Goal: Contribute content

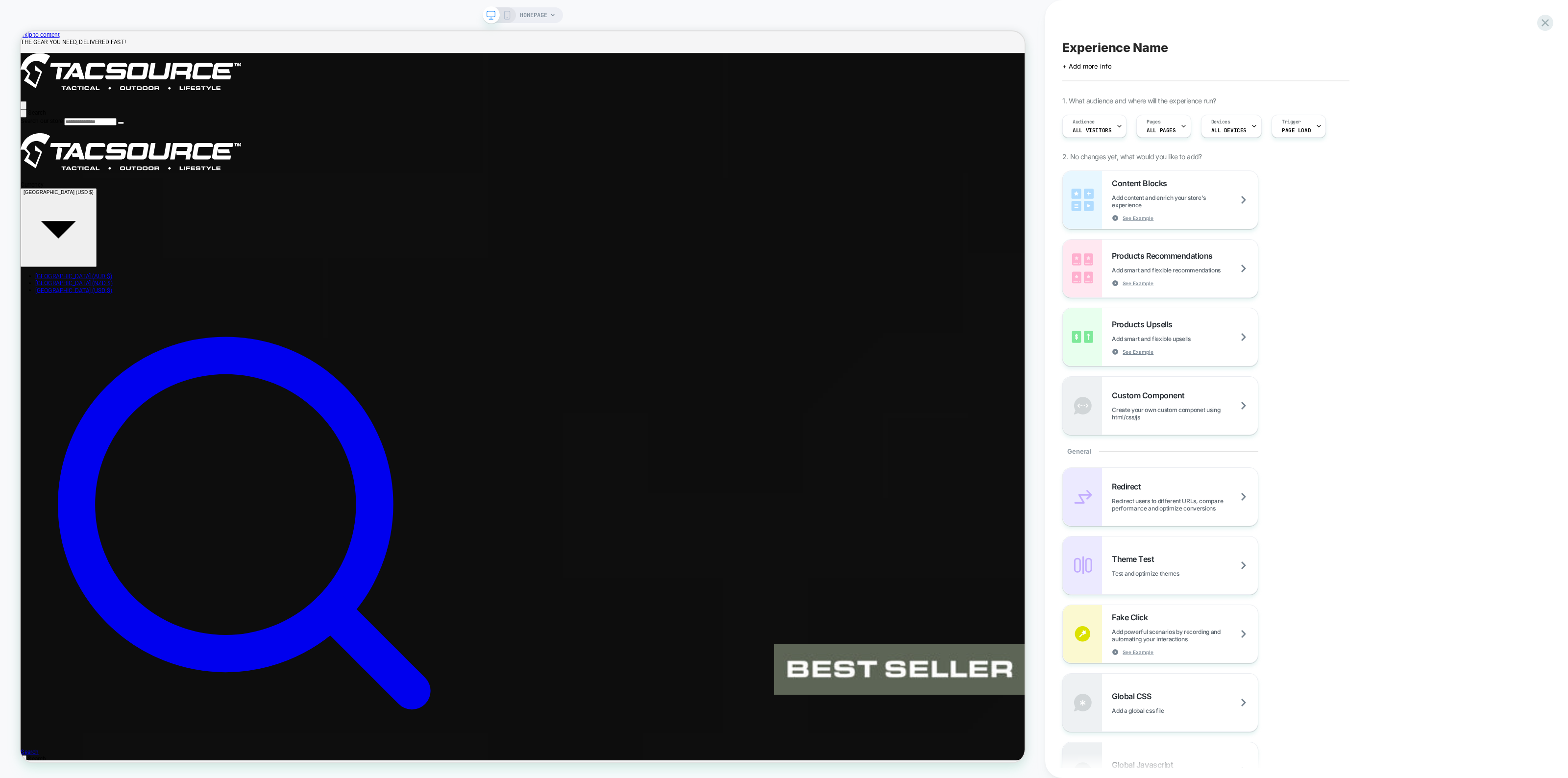
click at [527, 15] on span "HOMEPAGE" at bounding box center [533, 15] width 27 height 16
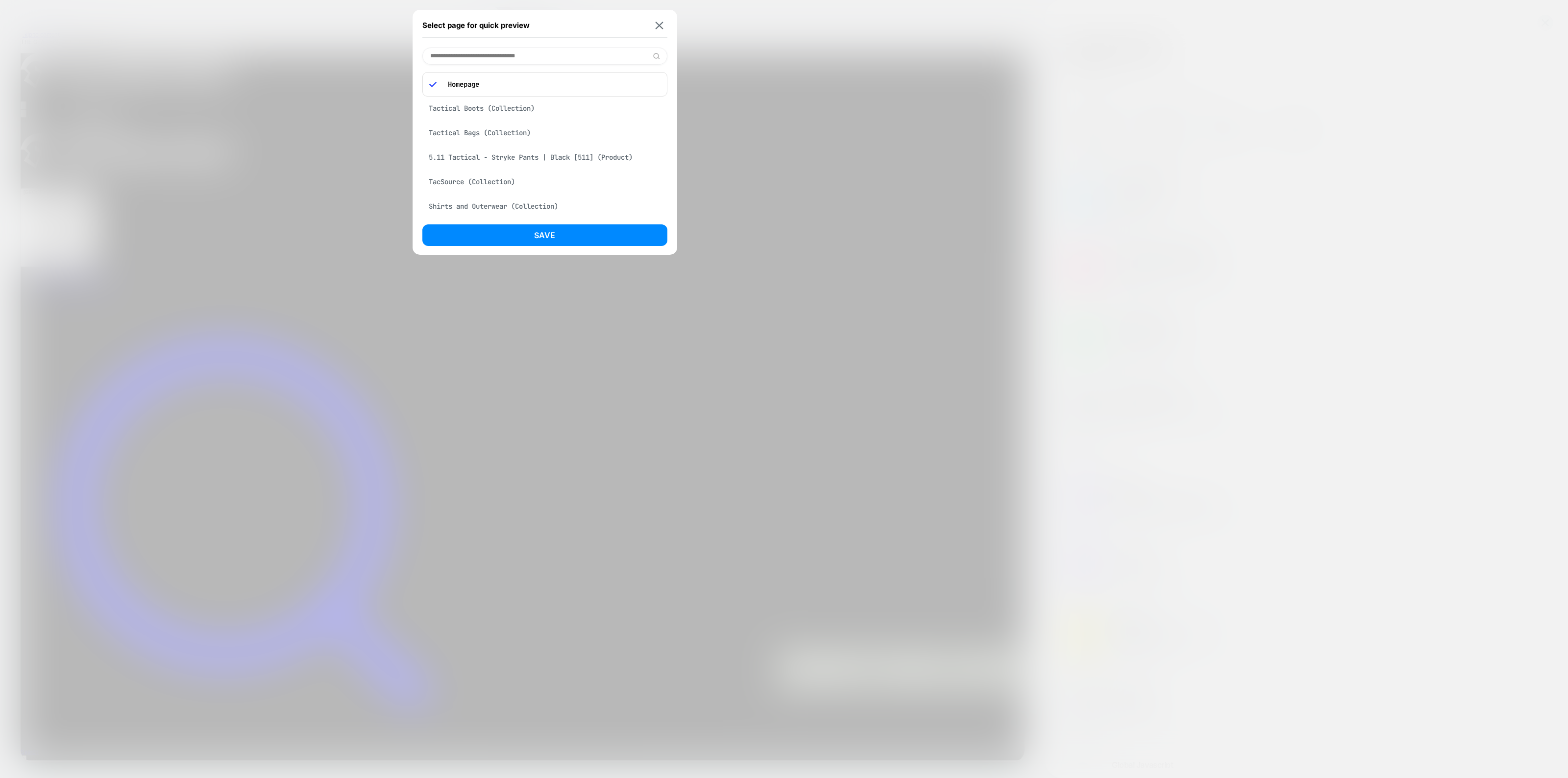
click at [512, 50] on input at bounding box center [545, 56] width 245 height 17
drag, startPoint x: 443, startPoint y: 54, endPoint x: 370, endPoint y: 50, distance: 73.1
click at [483, 23] on div "**********" at bounding box center [522, 15] width 81 height 16
click at [484, 55] on input "**********" at bounding box center [545, 56] width 245 height 17
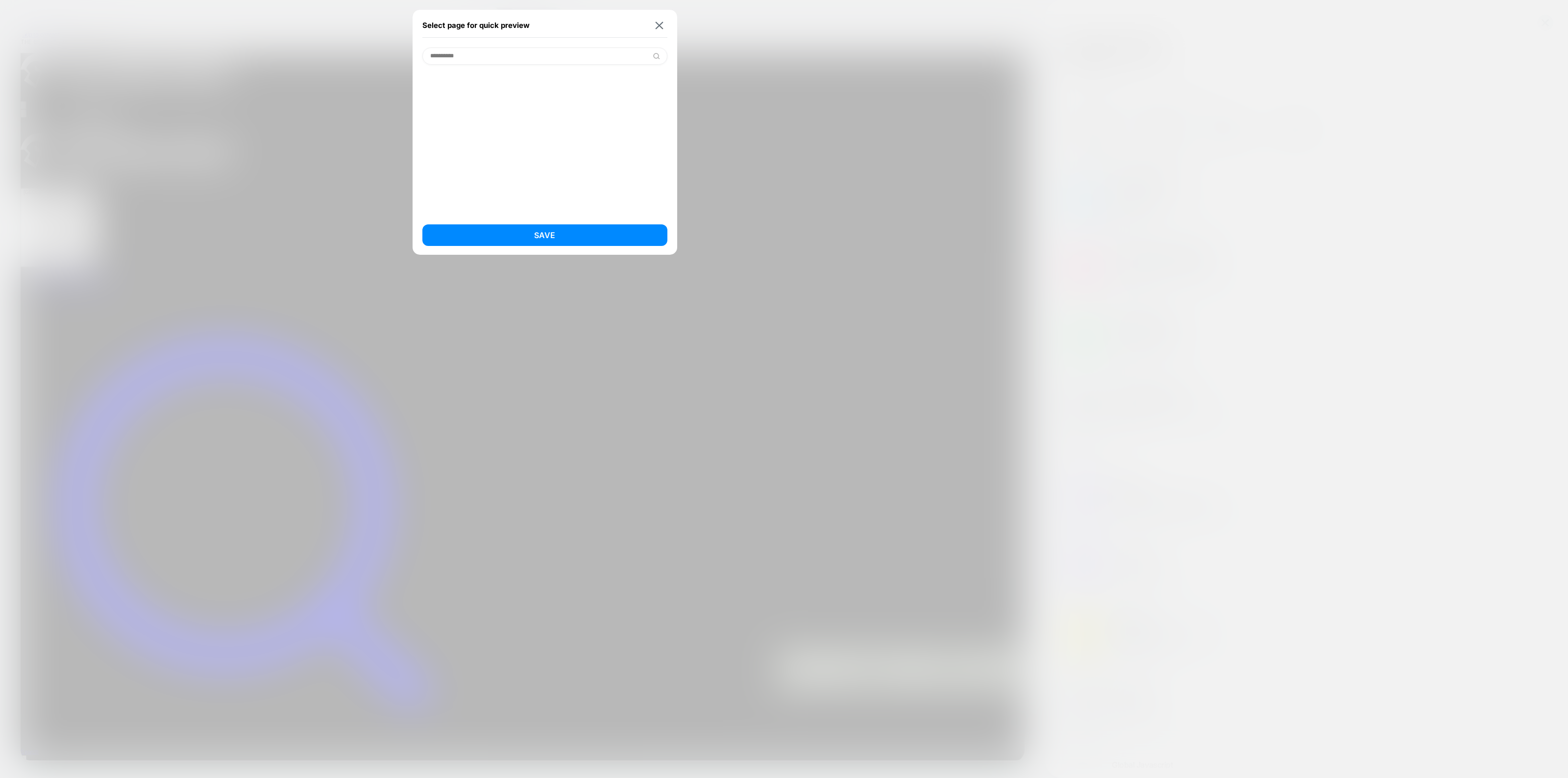
click at [484, 55] on input "**********" at bounding box center [545, 56] width 245 height 17
type input "*"
type input "****"
click at [836, 128] on div at bounding box center [784, 389] width 1568 height 778
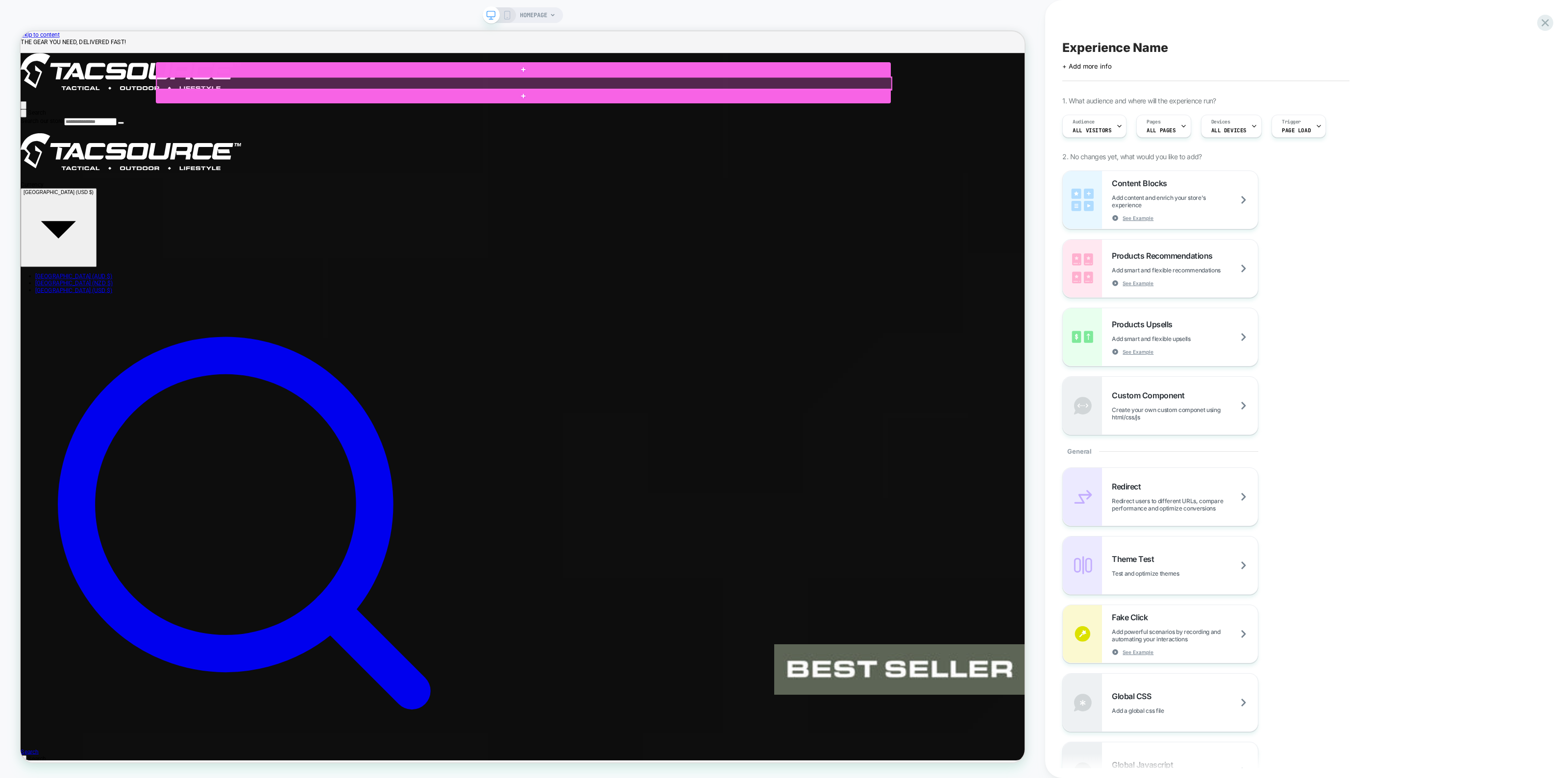
click at [996, 100] on div at bounding box center [692, 101] width 980 height 17
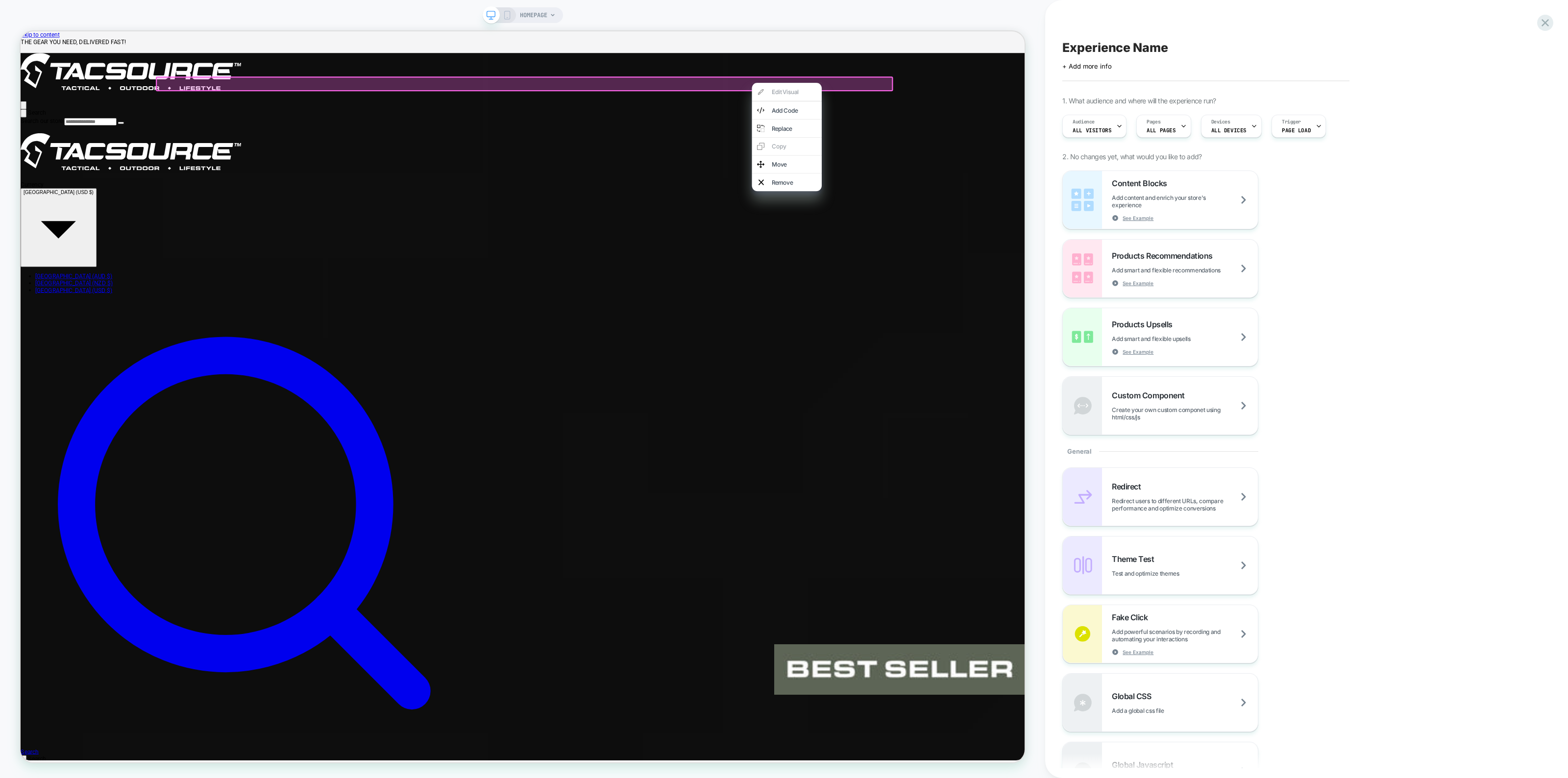
click at [988, 99] on div at bounding box center [693, 101] width 983 height 20
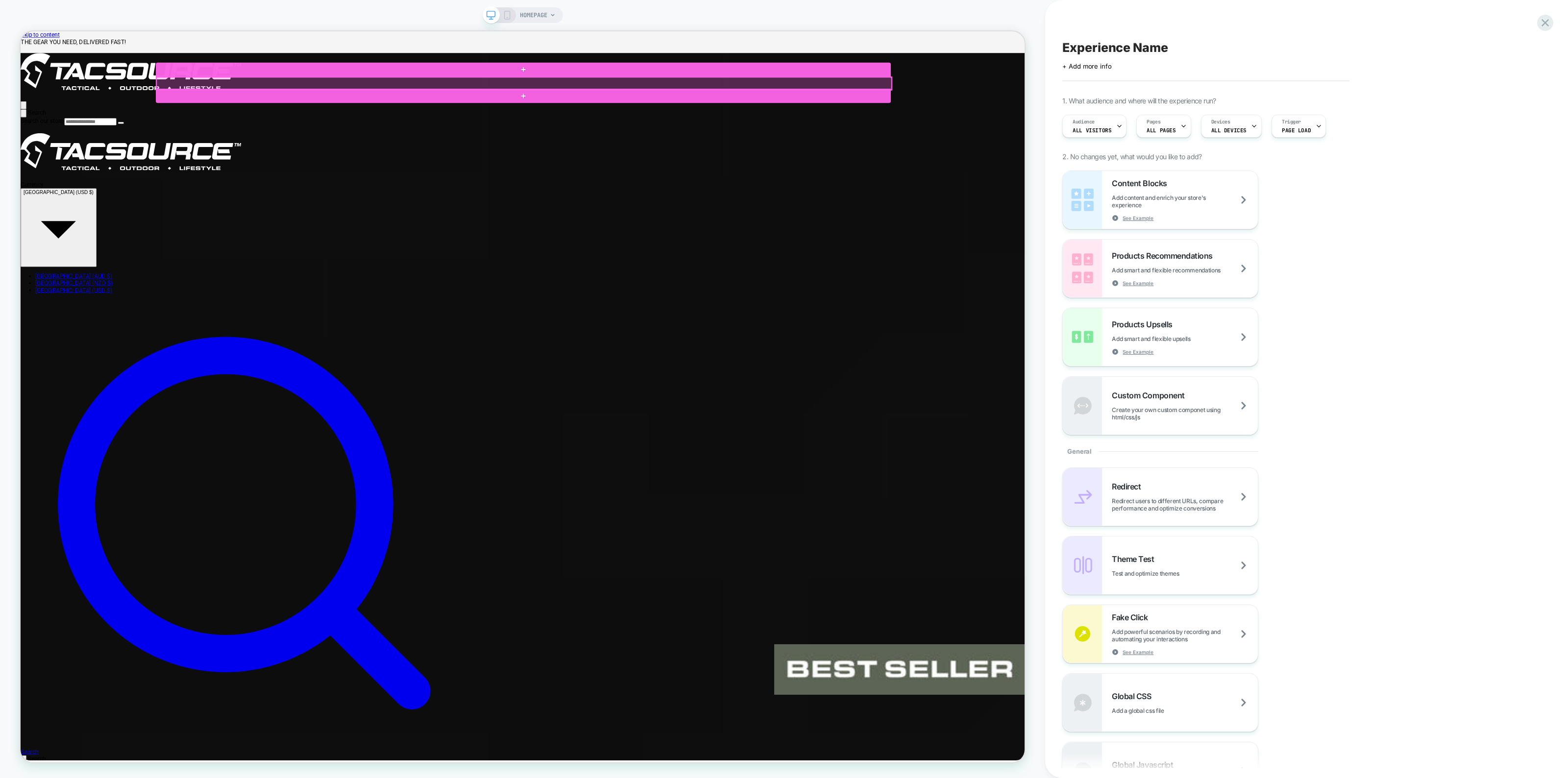
click at [989, 96] on div at bounding box center [692, 101] width 980 height 17
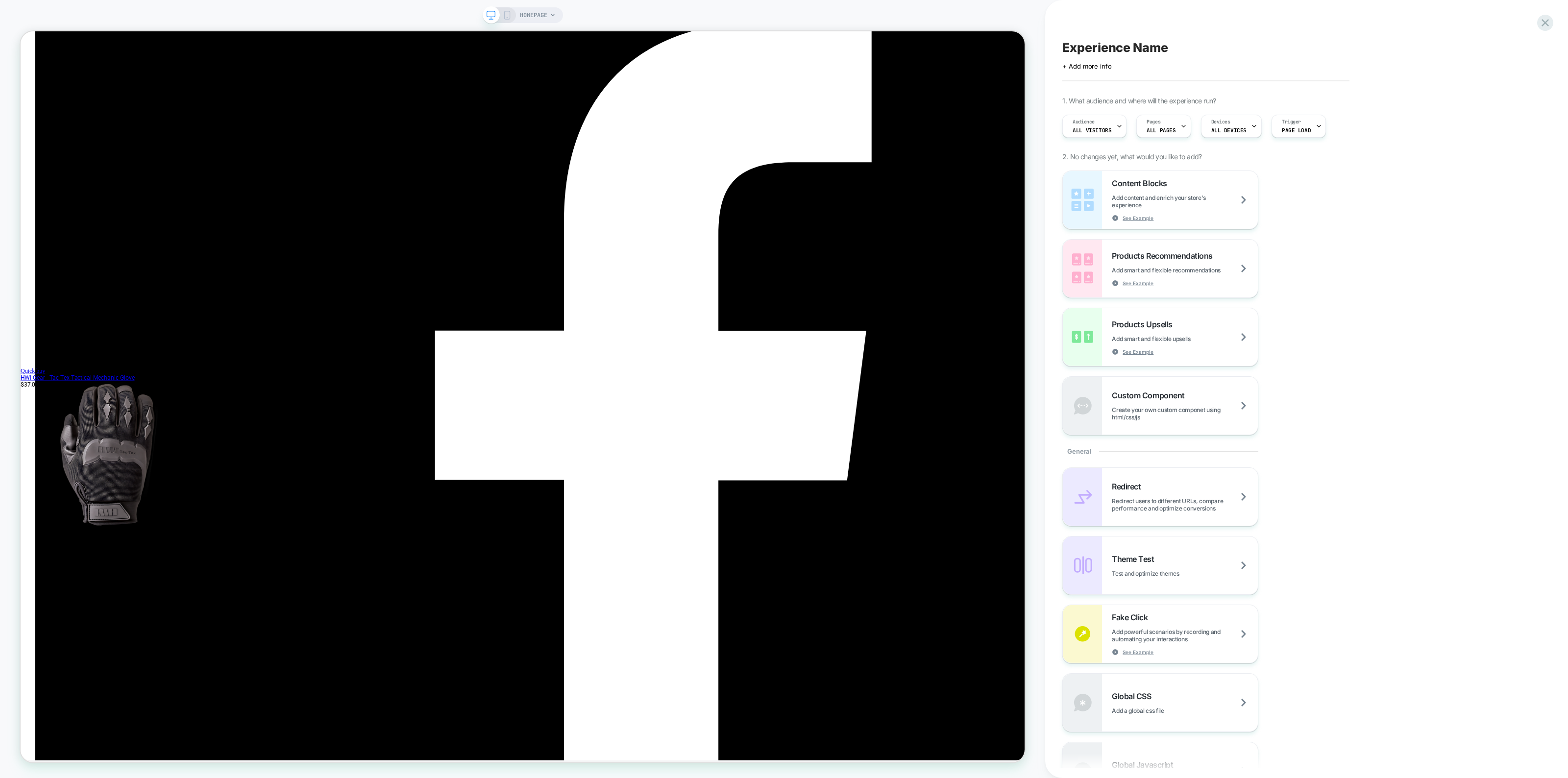
scroll to position [5660, 0]
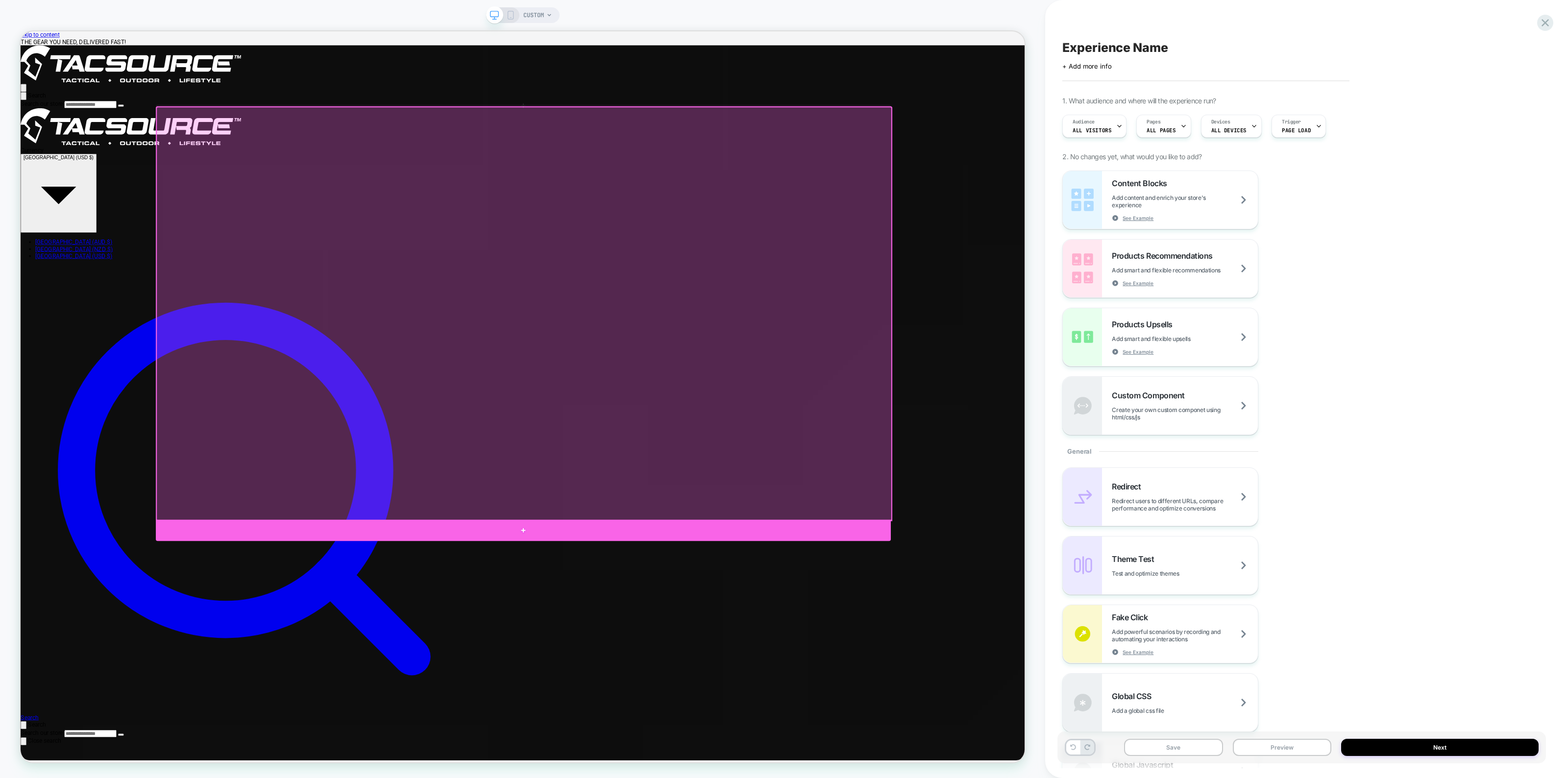
click at [556, 703] on div at bounding box center [691, 697] width 980 height 28
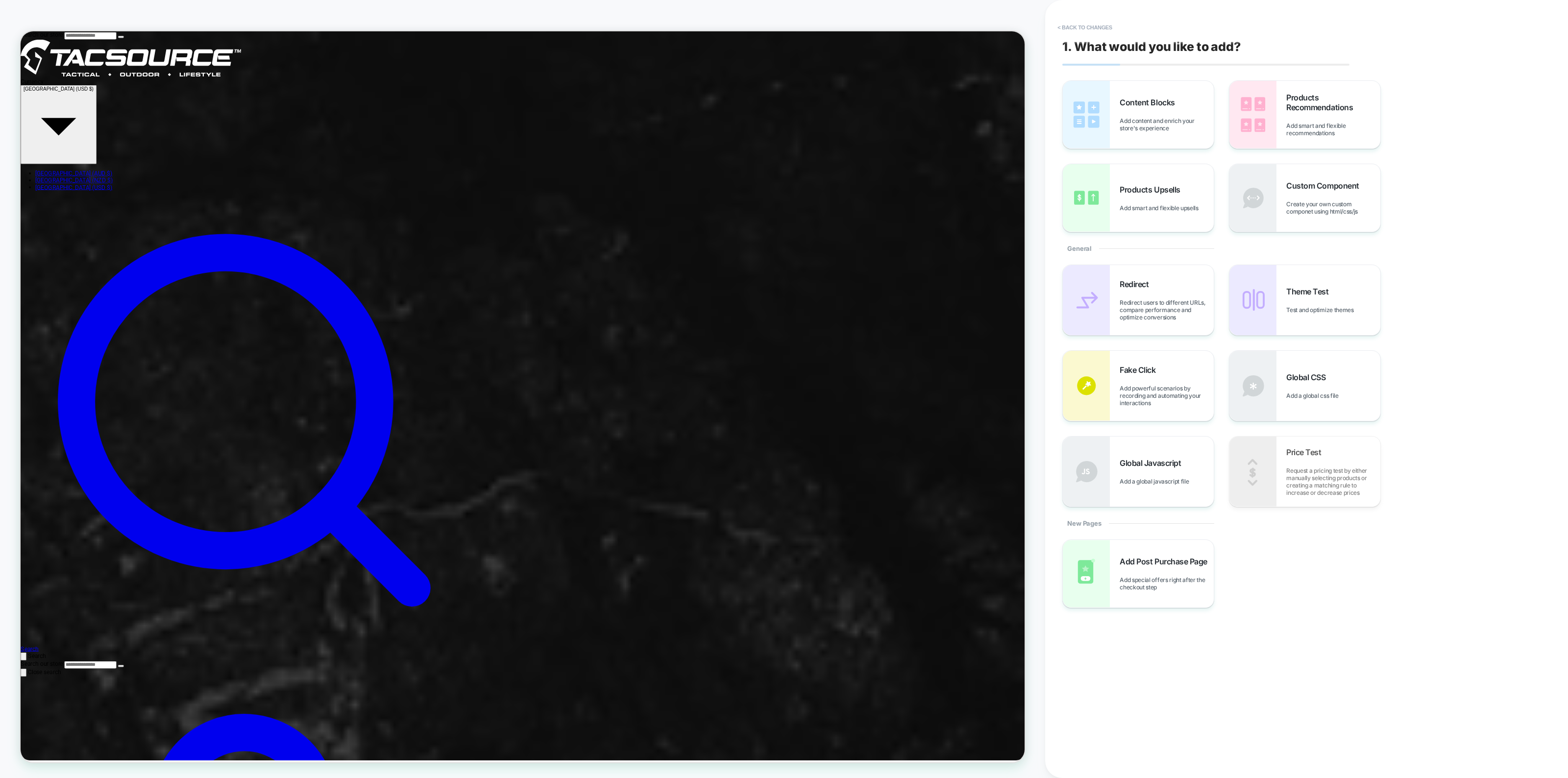
scroll to position [89, 0]
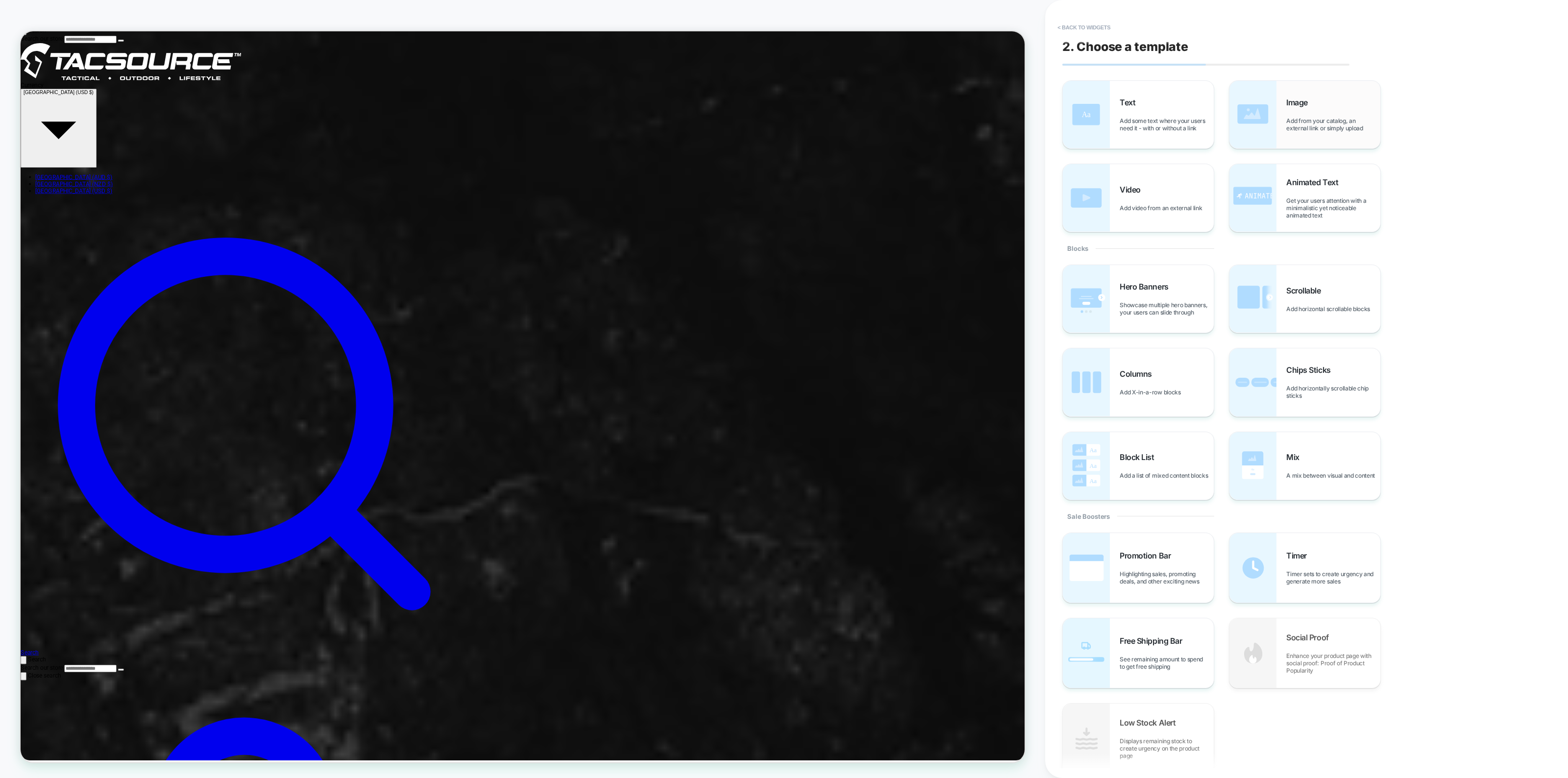
scroll to position [103, 0]
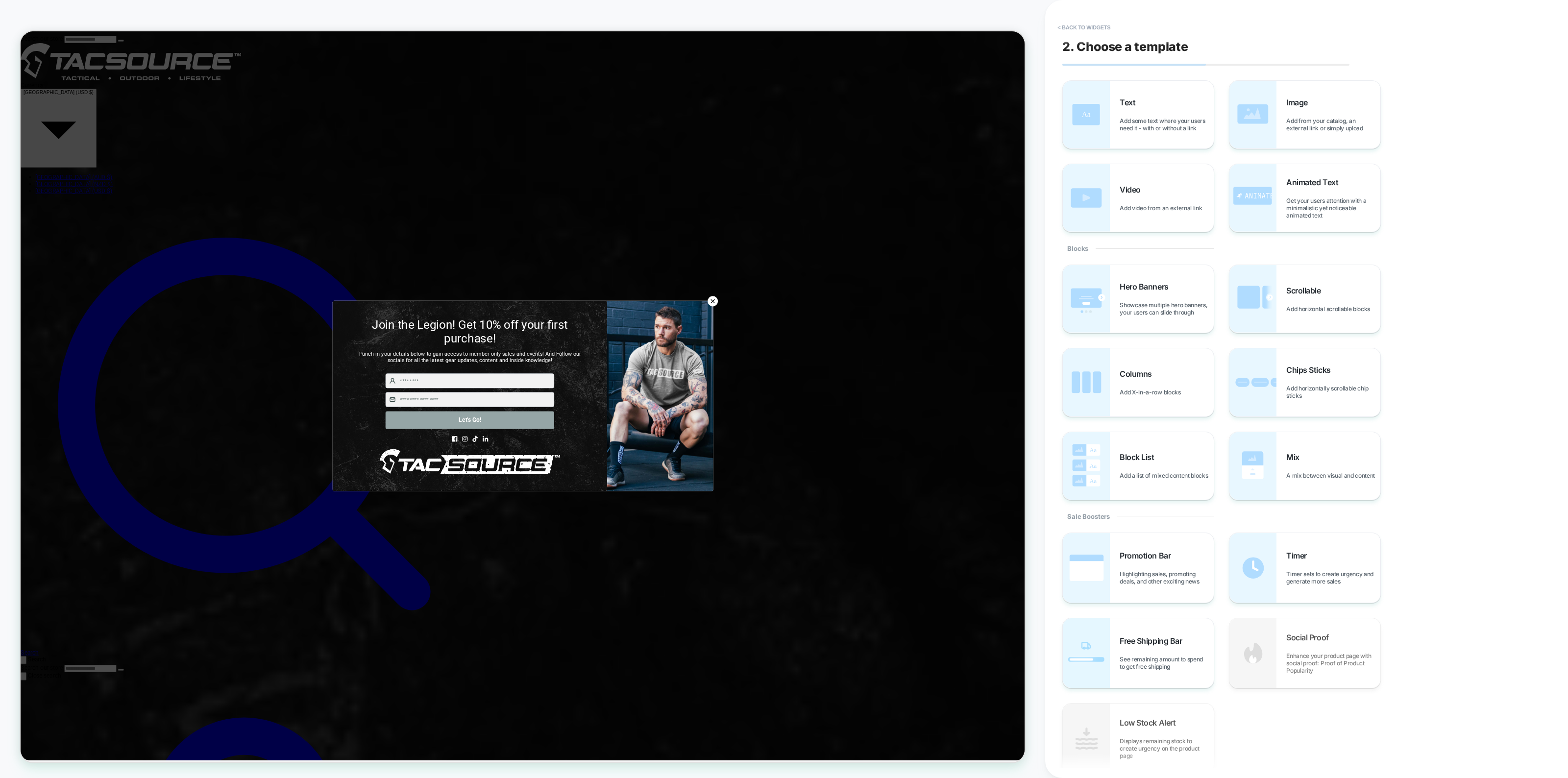
click at [946, 389] on icon at bounding box center [943, 391] width 11 height 11
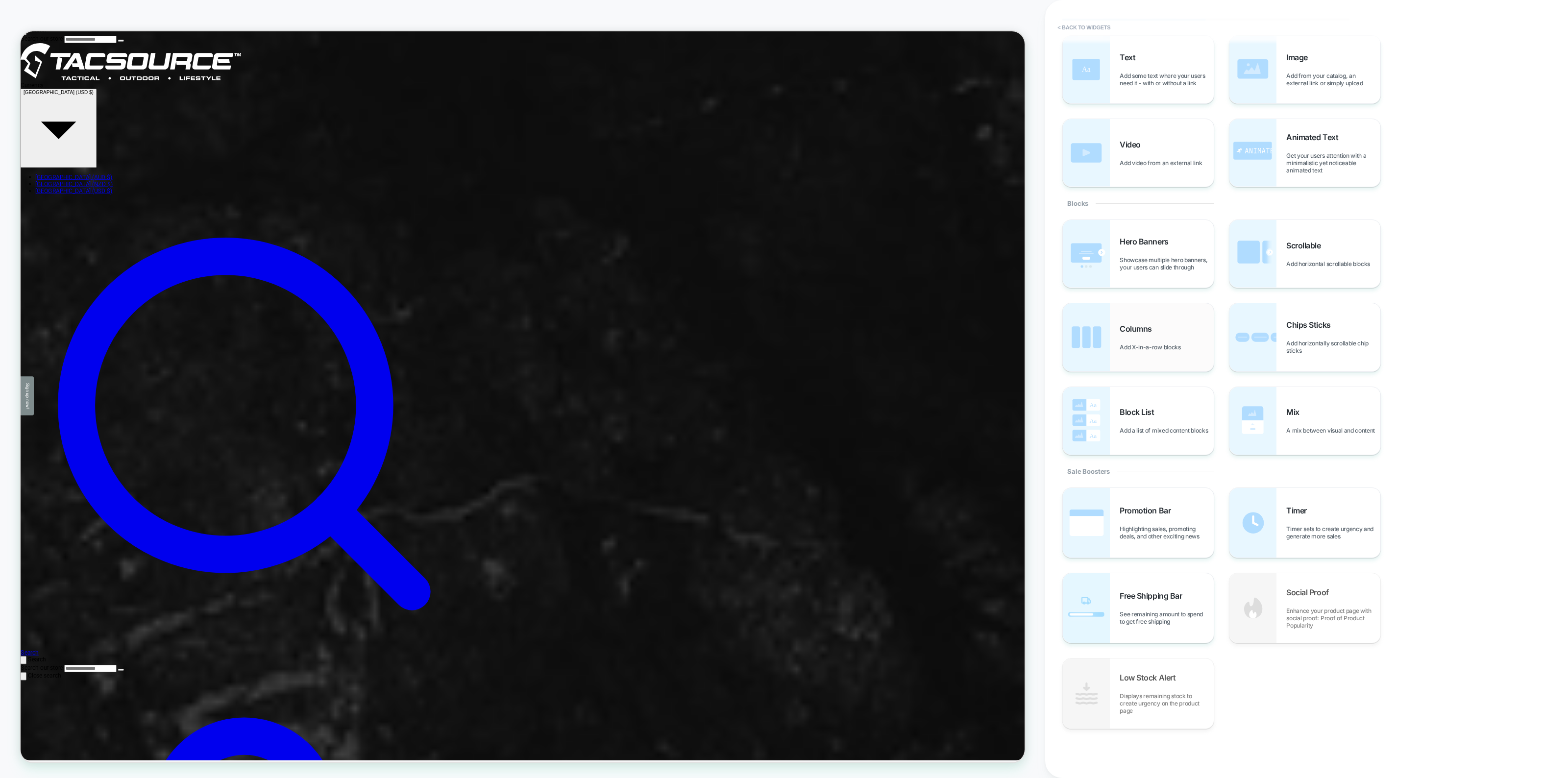
scroll to position [0, 0]
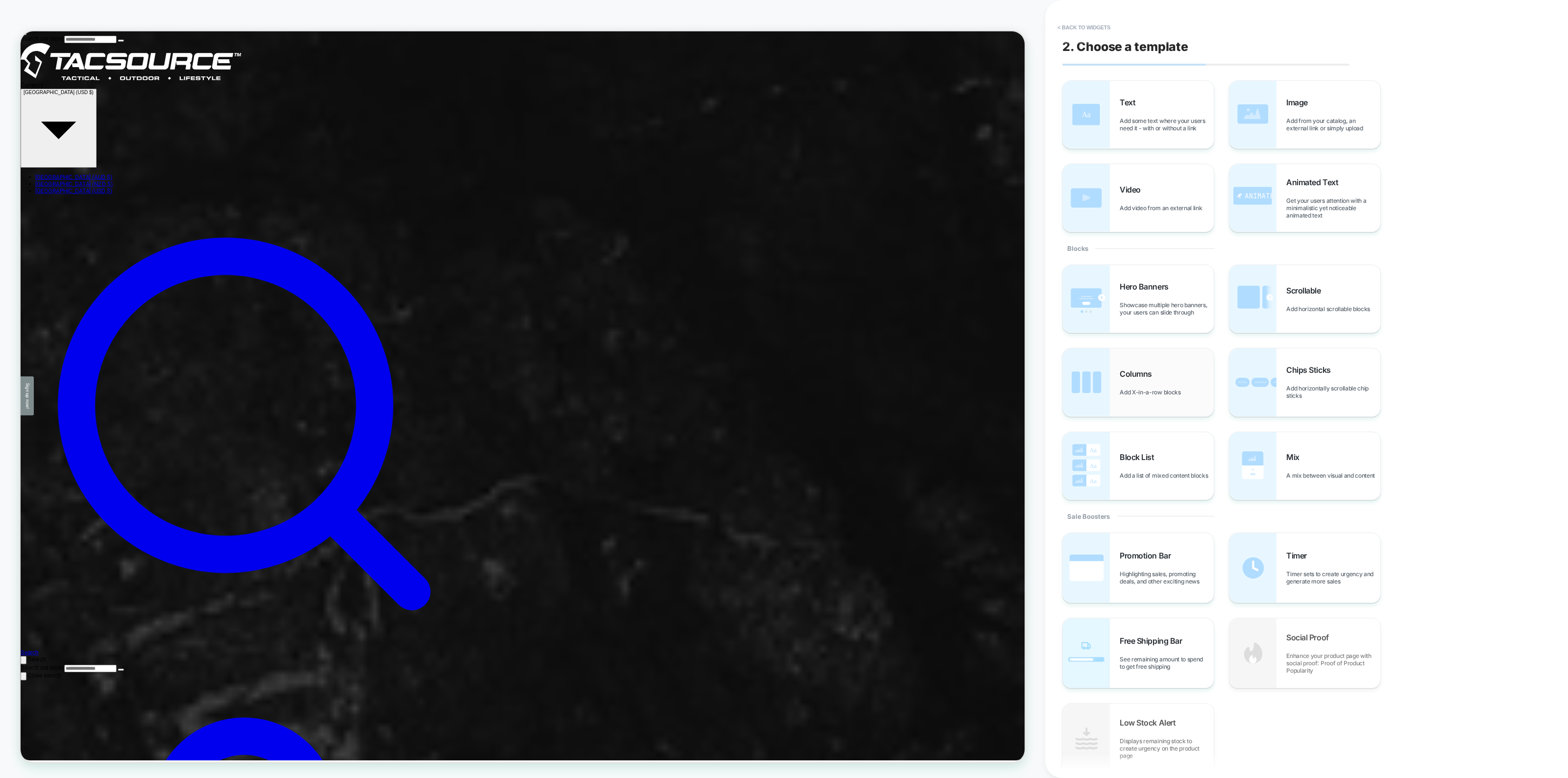
click at [1146, 385] on div "Columns Add X-in-a-row blocks" at bounding box center [1166, 382] width 94 height 27
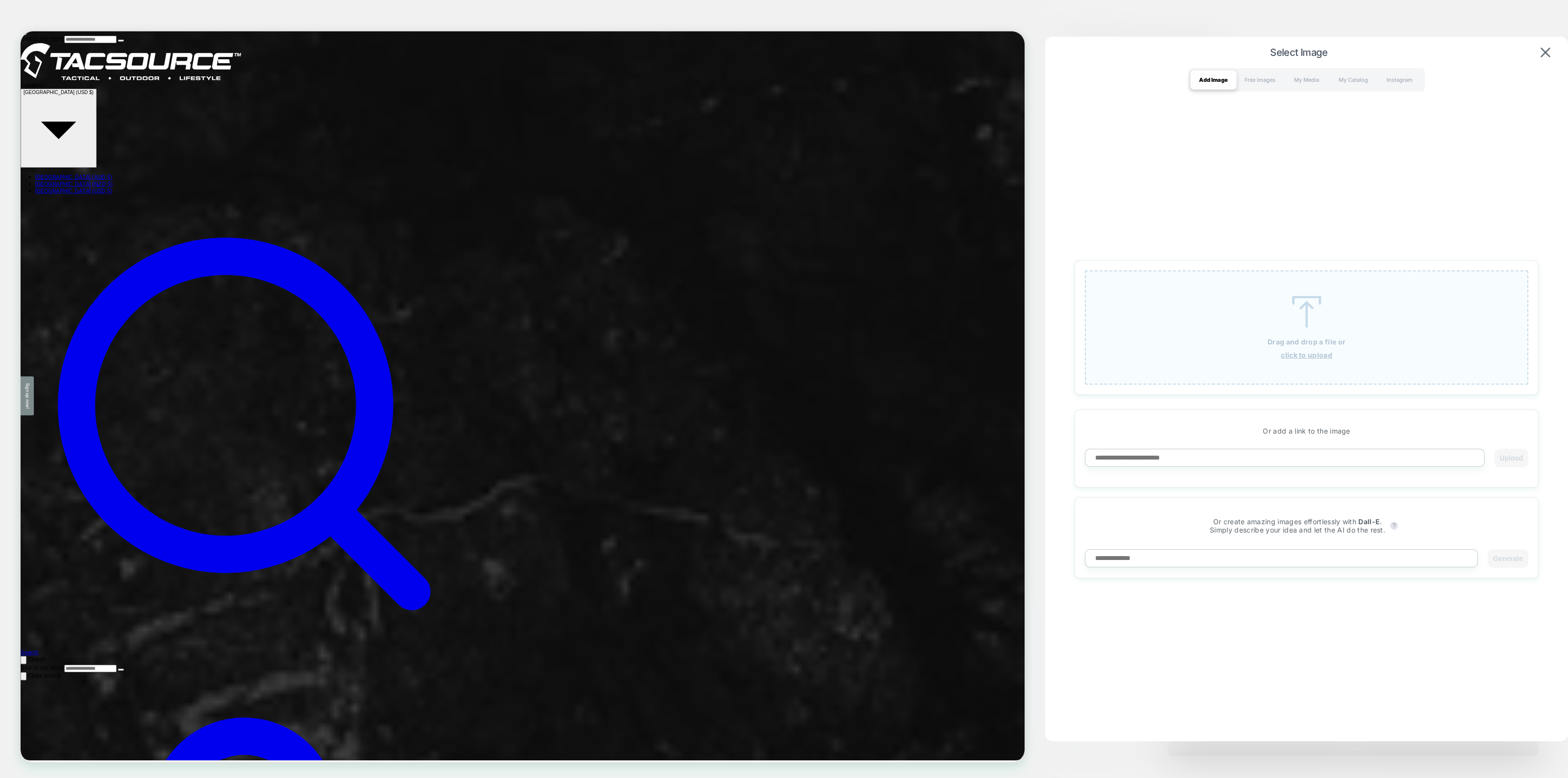
click at [1310, 353] on u "click to upload" at bounding box center [1306, 355] width 51 height 8
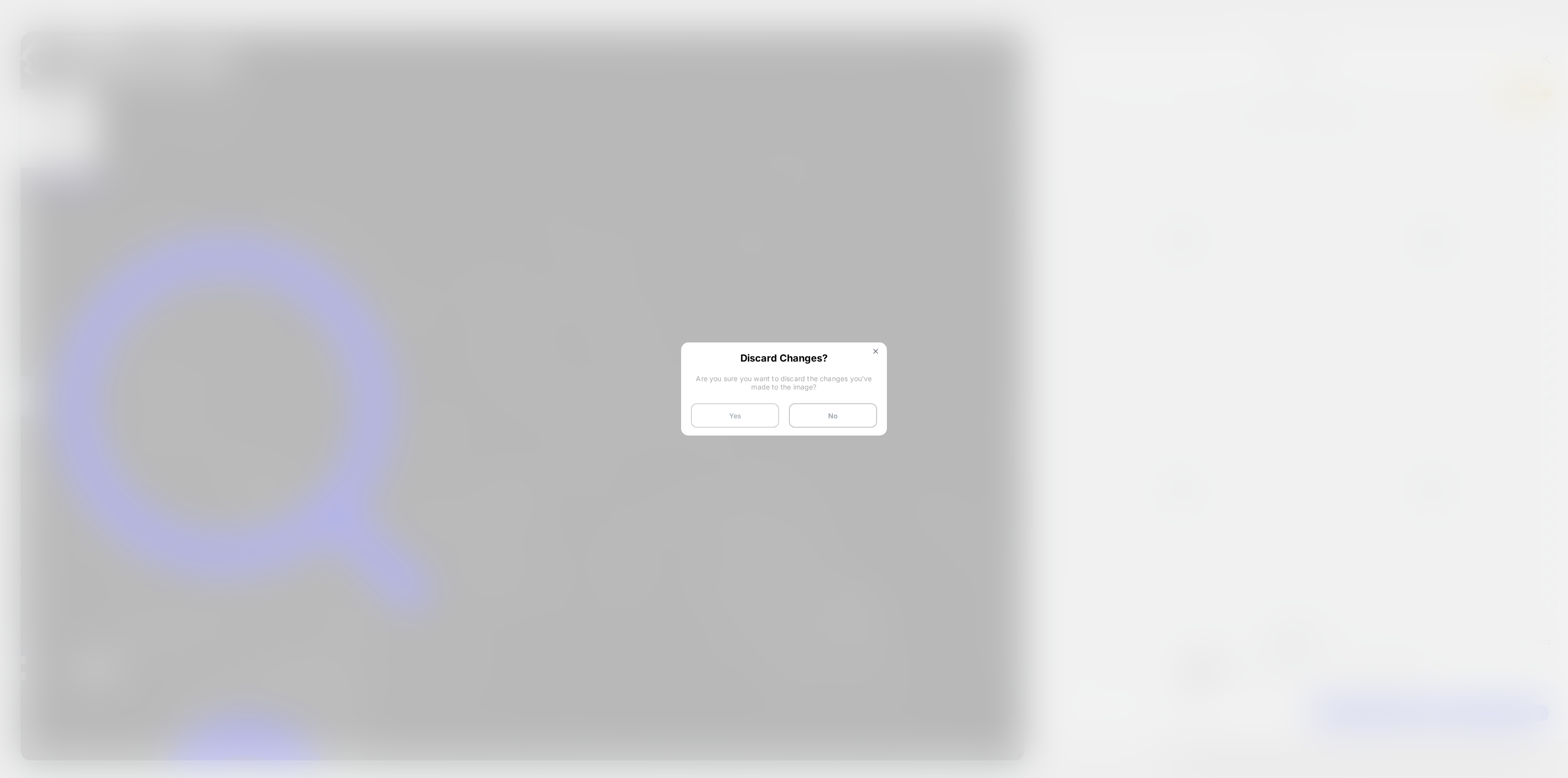
drag, startPoint x: 756, startPoint y: 418, endPoint x: 1120, endPoint y: 503, distance: 373.8
click at [756, 418] on button "Yes" at bounding box center [735, 416] width 88 height 25
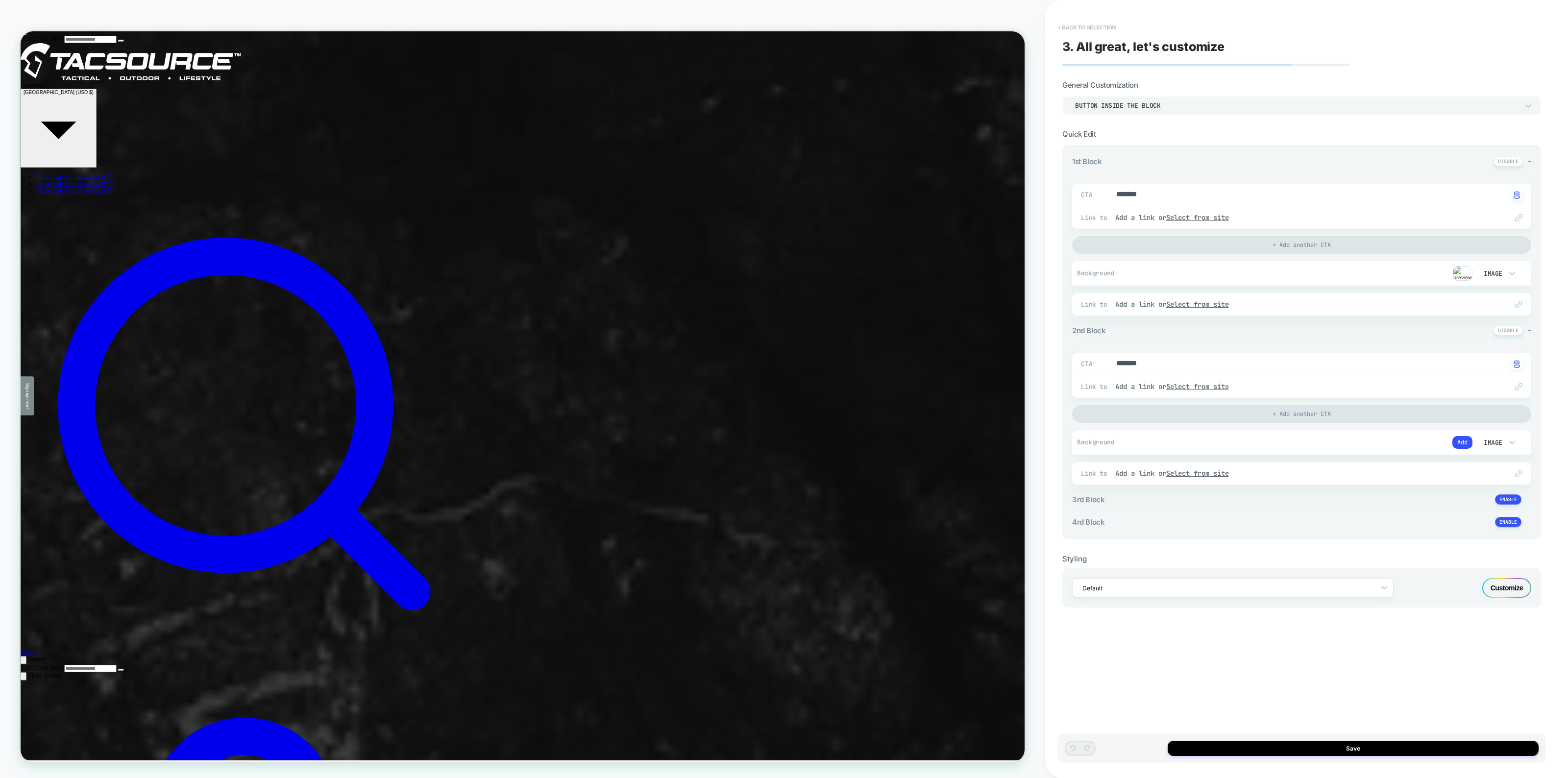
click at [1106, 27] on button "< Back to selection" at bounding box center [1086, 27] width 68 height 16
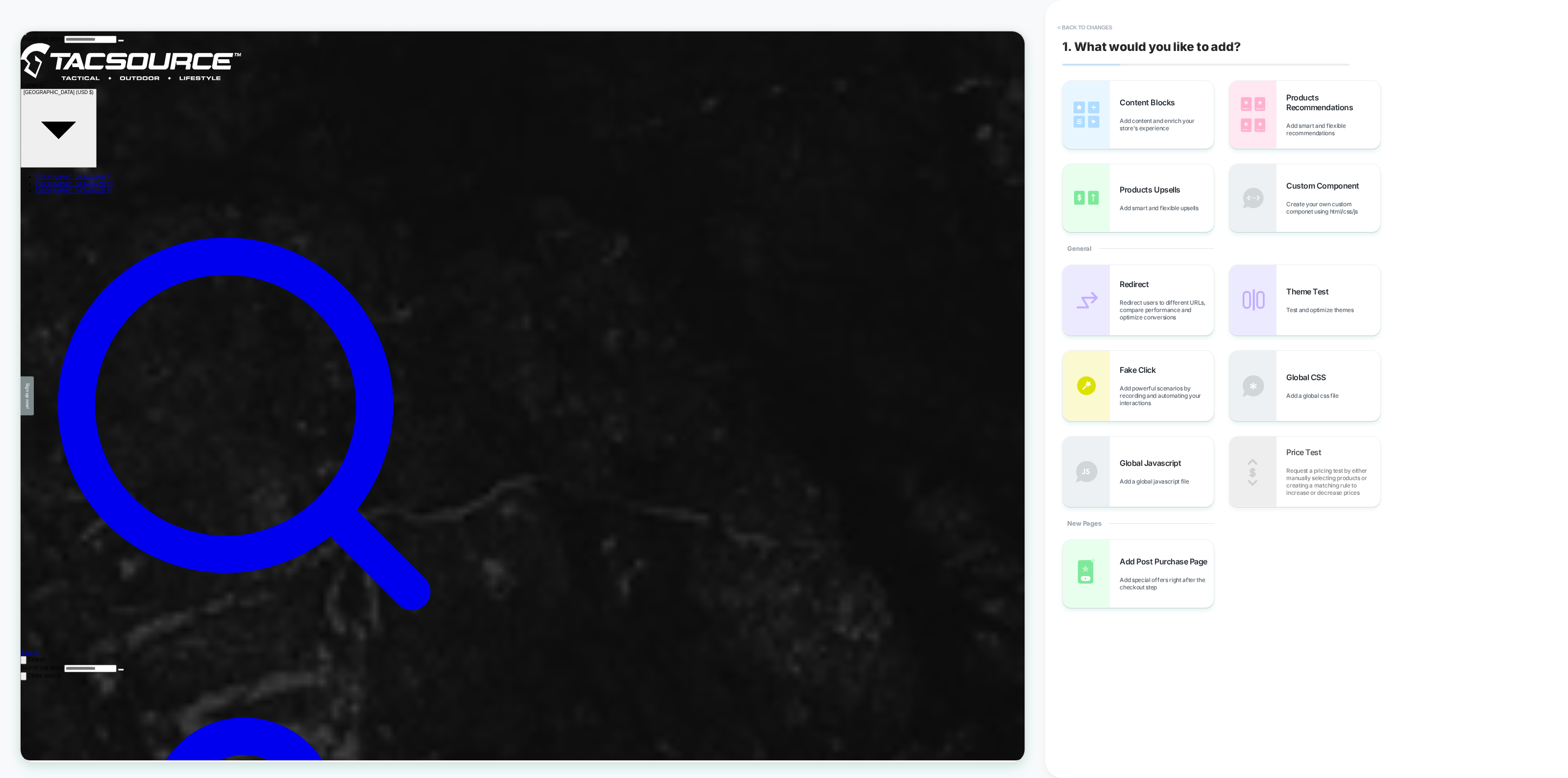
scroll to position [91, 0]
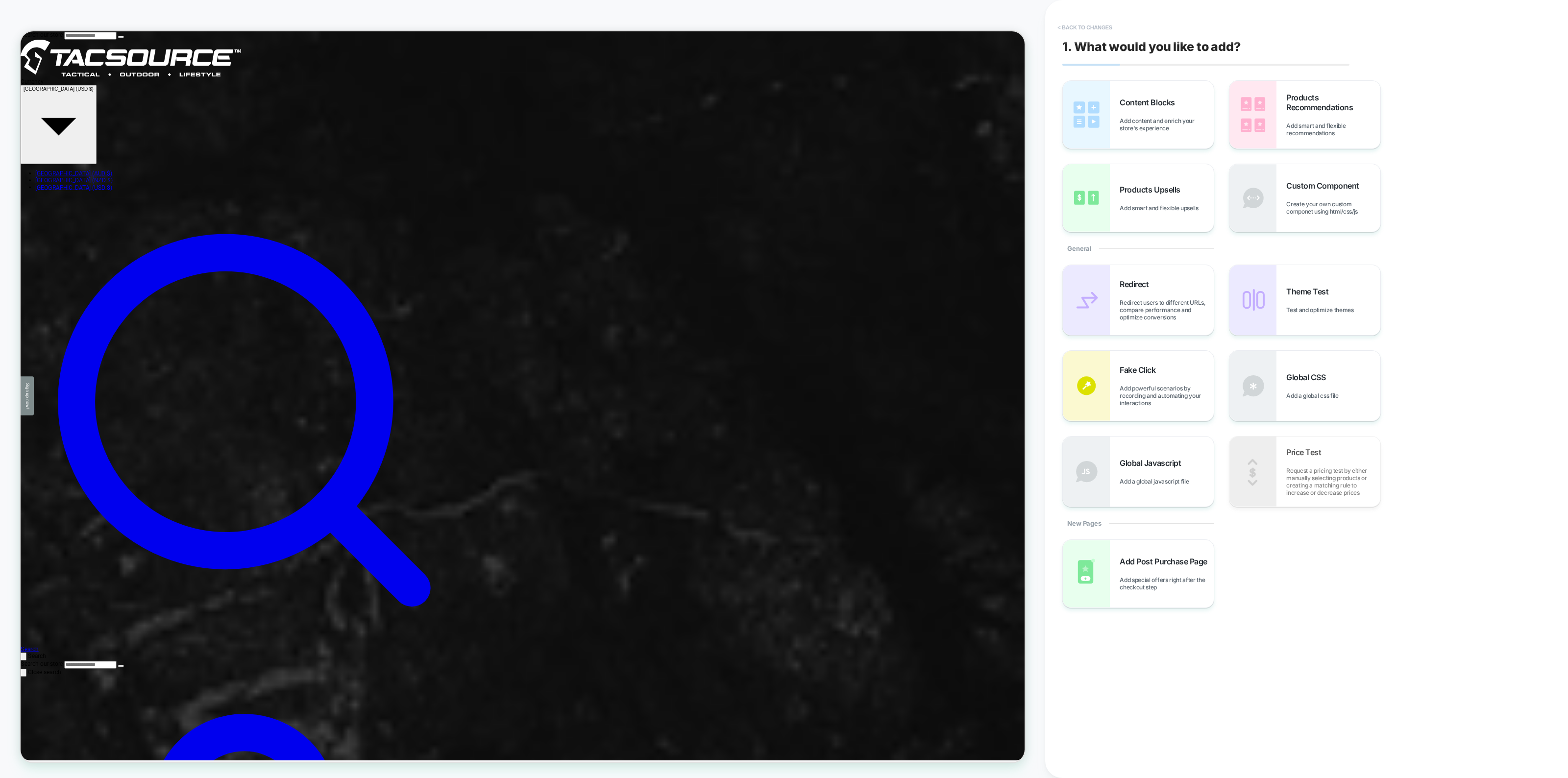
click at [1067, 31] on button "< Back to changes" at bounding box center [1085, 27] width 65 height 16
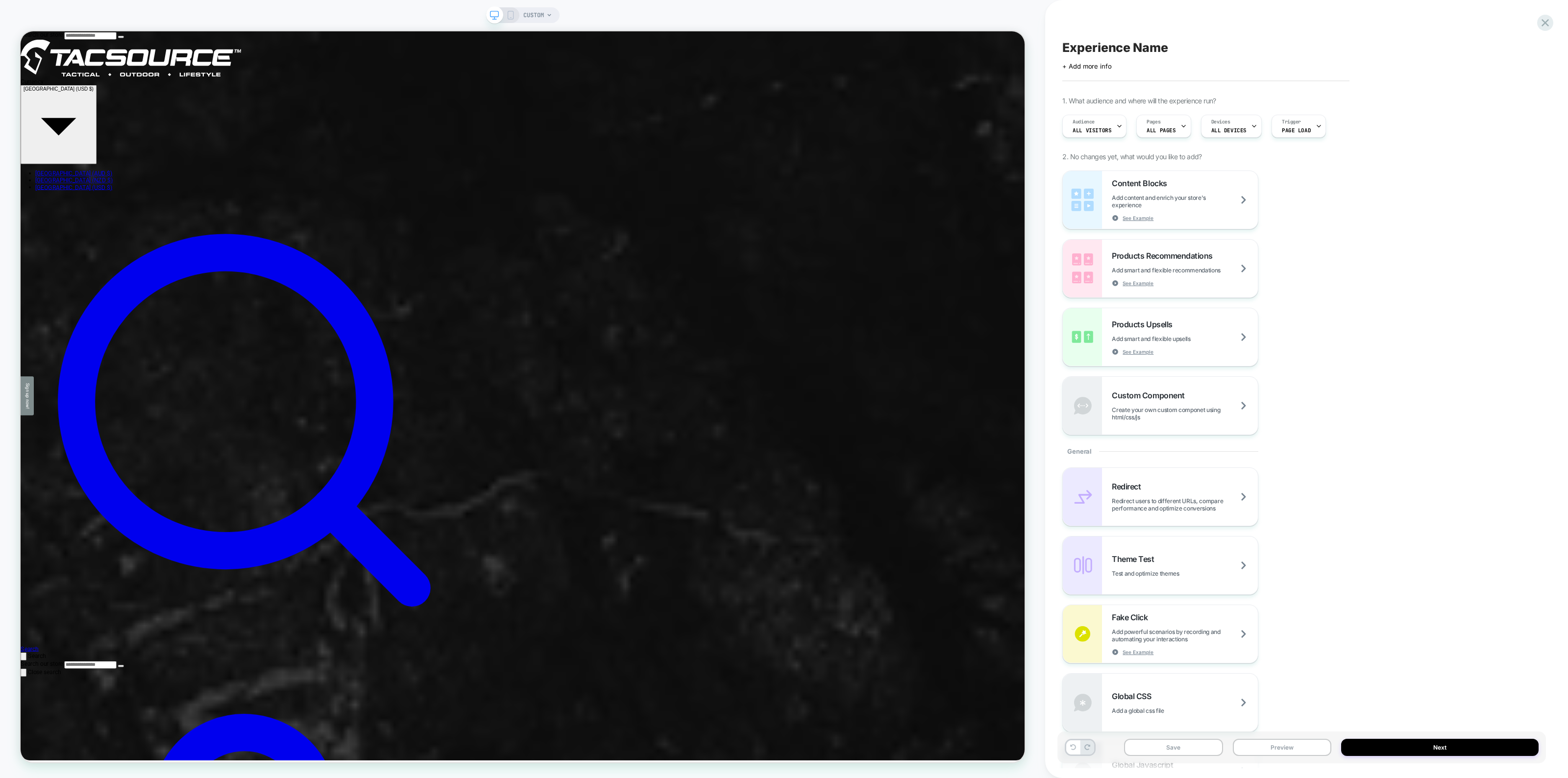
scroll to position [61, 0]
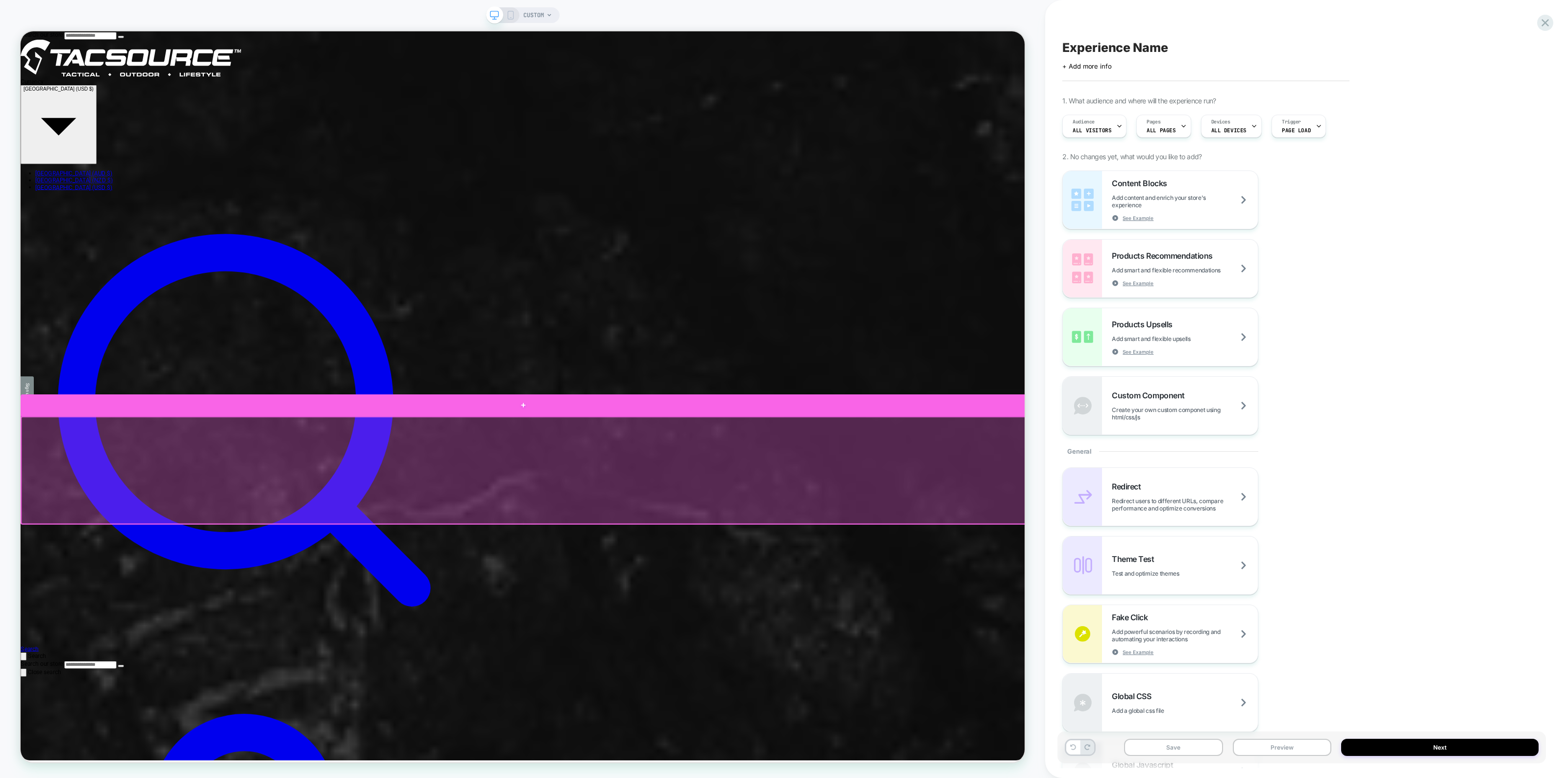
click at [985, 536] on div at bounding box center [691, 530] width 1340 height 29
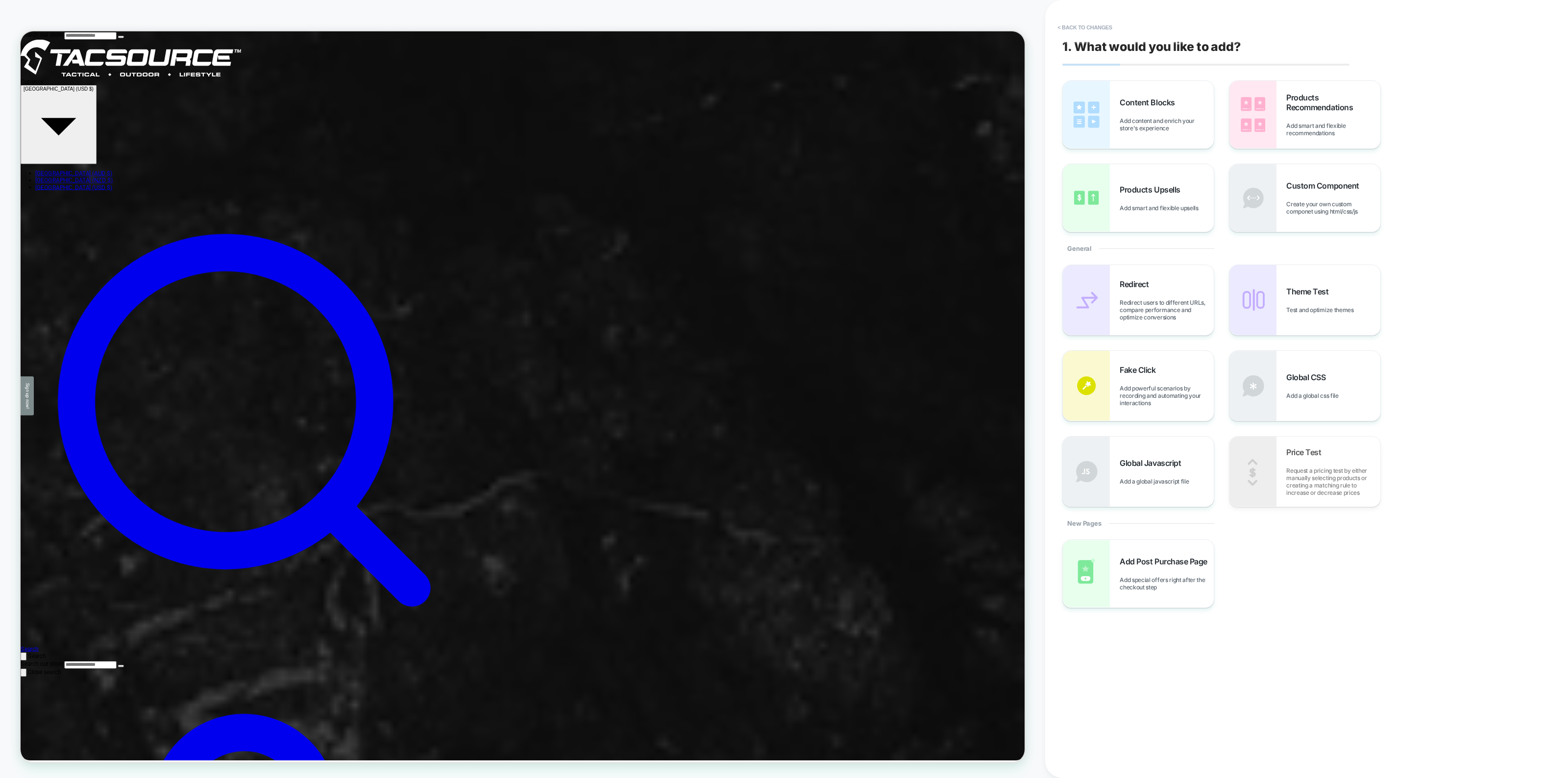
scroll to position [123, 0]
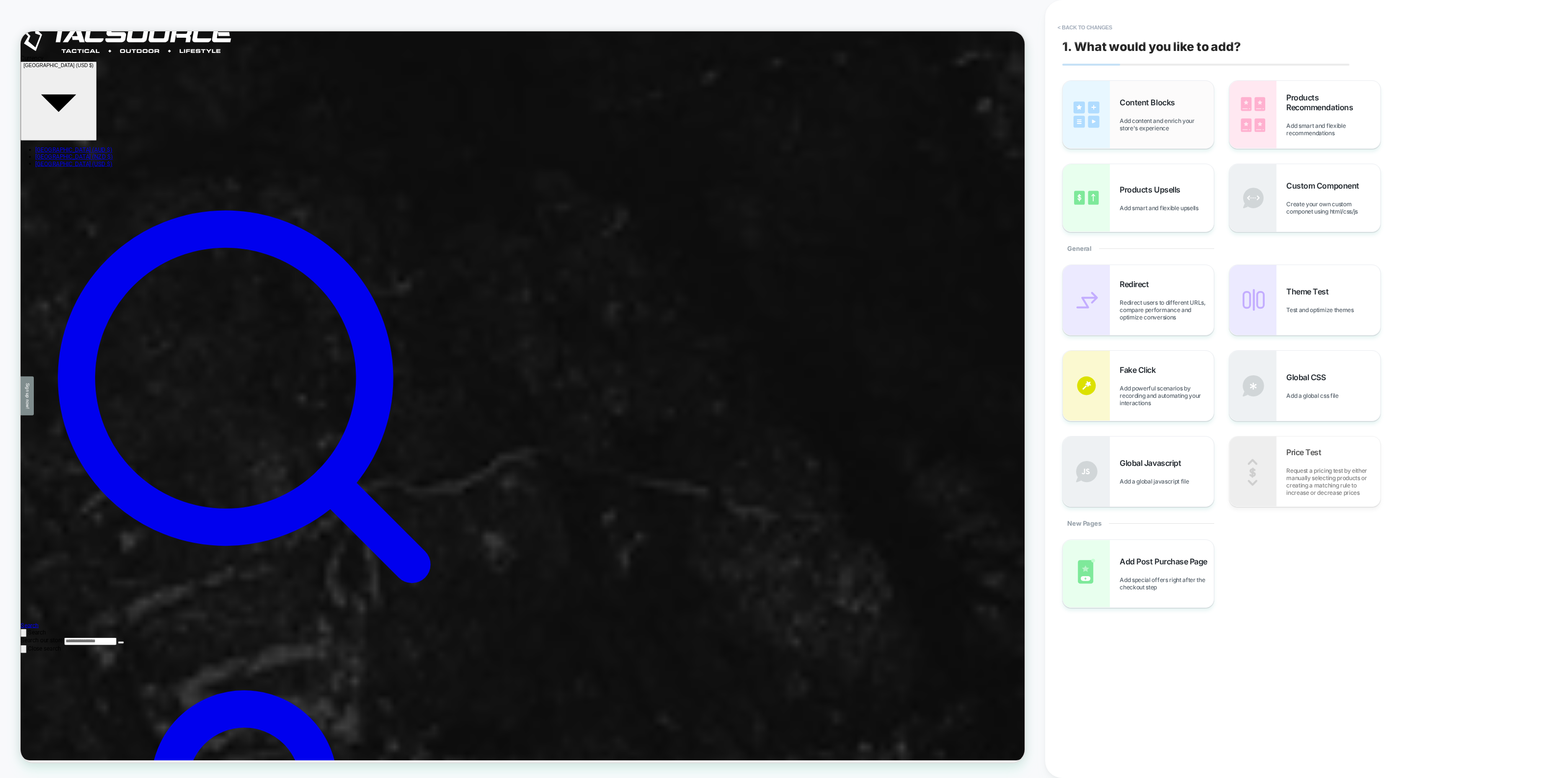
click at [1148, 117] on span "Add content and enrich your store's experience" at bounding box center [1166, 125] width 94 height 15
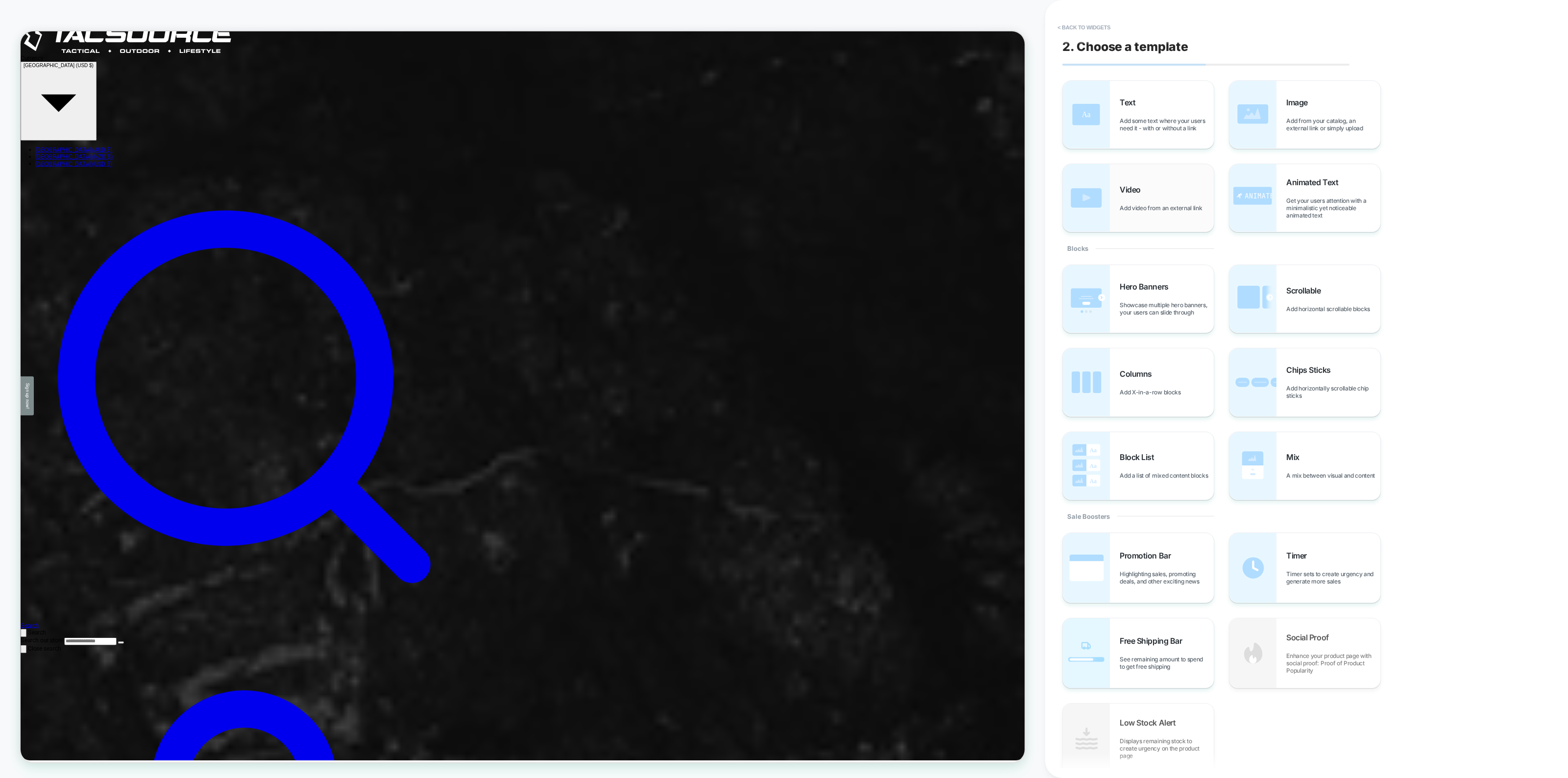
scroll to position [149, 0]
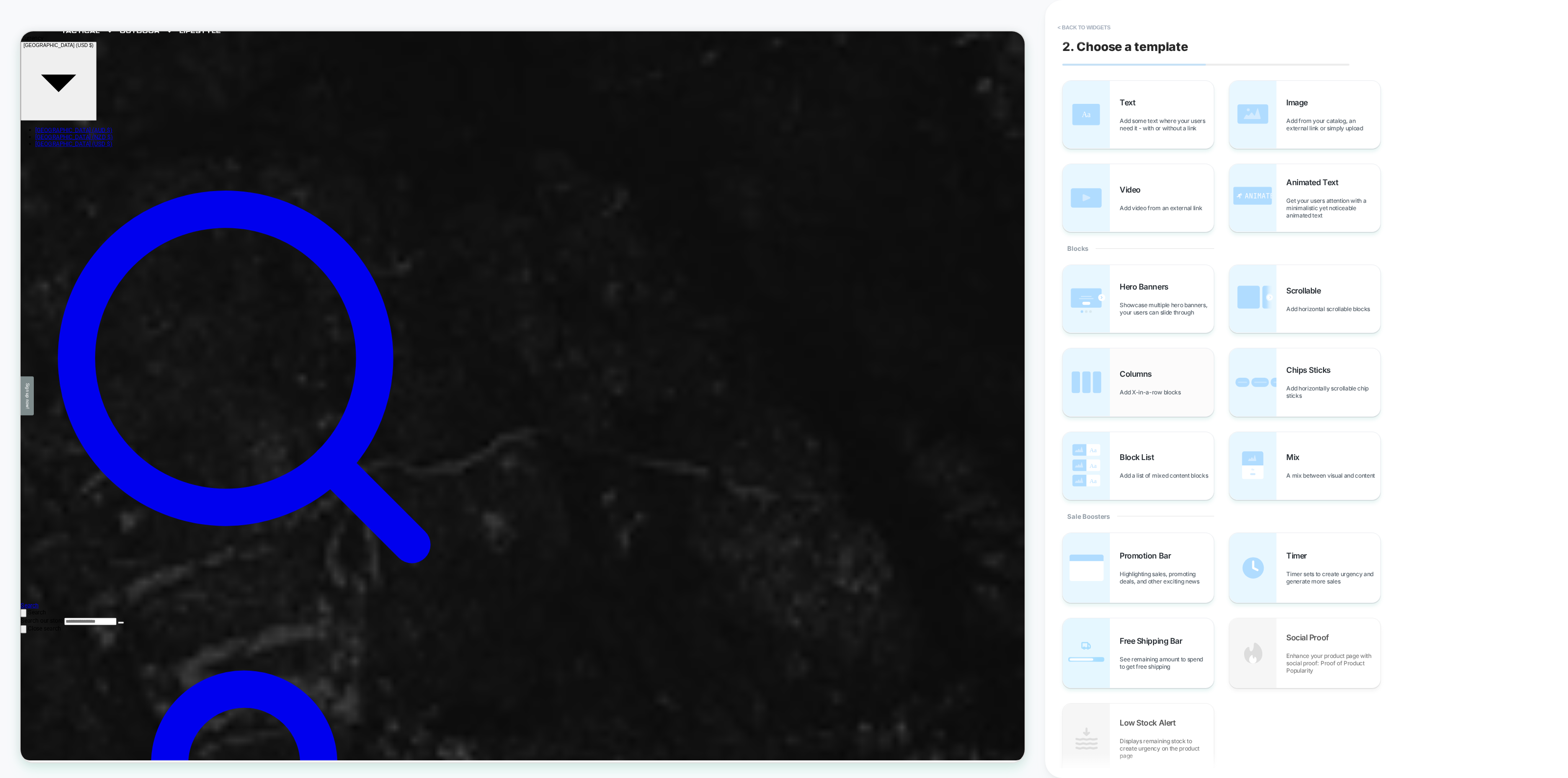
click at [1135, 386] on div "Columns Add X-in-a-row blocks" at bounding box center [1166, 382] width 94 height 27
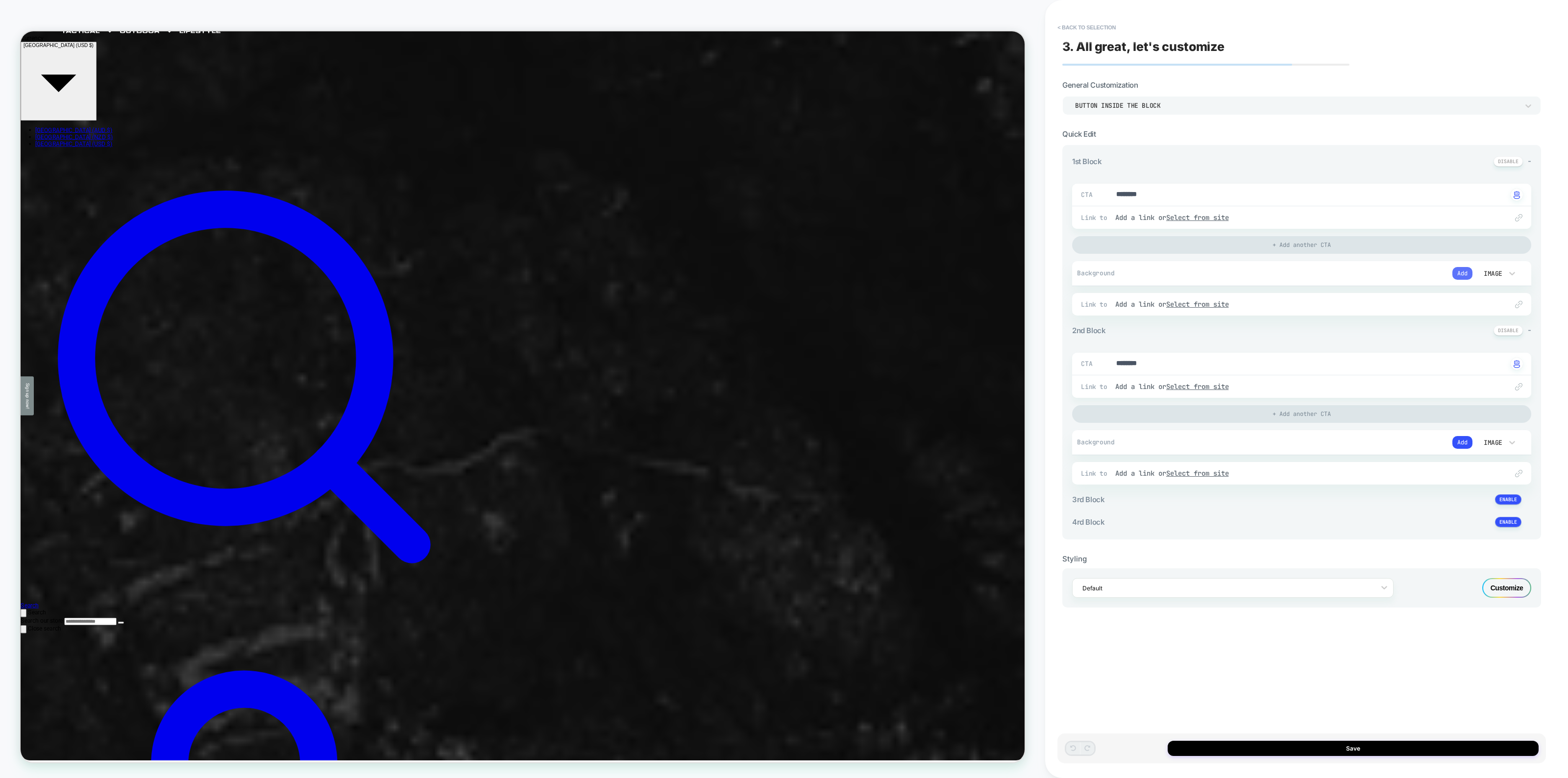
click at [1468, 274] on button "Add" at bounding box center [1463, 273] width 20 height 12
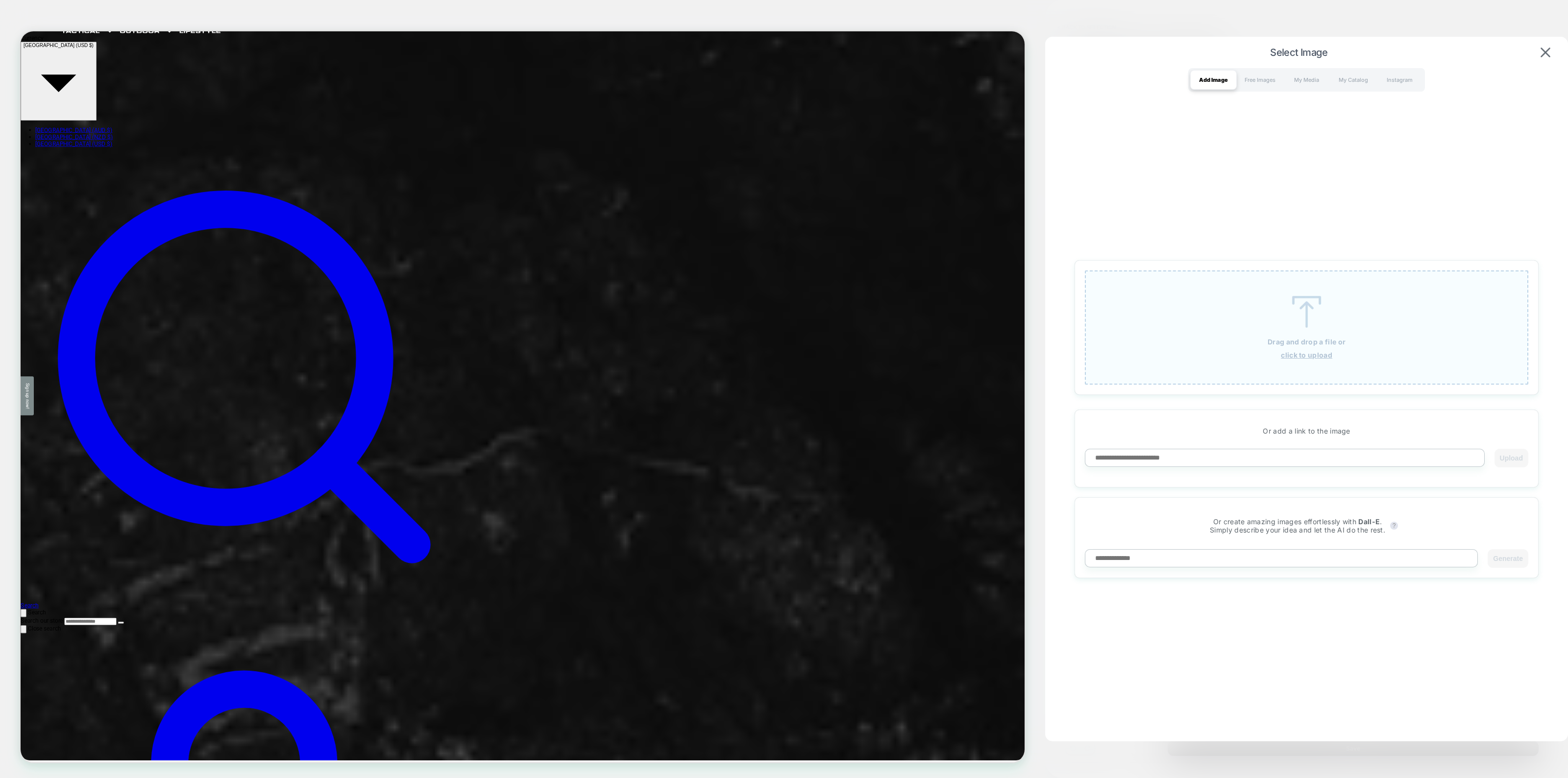
click at [1291, 361] on div "Drag and drop a file or click to upload" at bounding box center [1306, 327] width 443 height 114
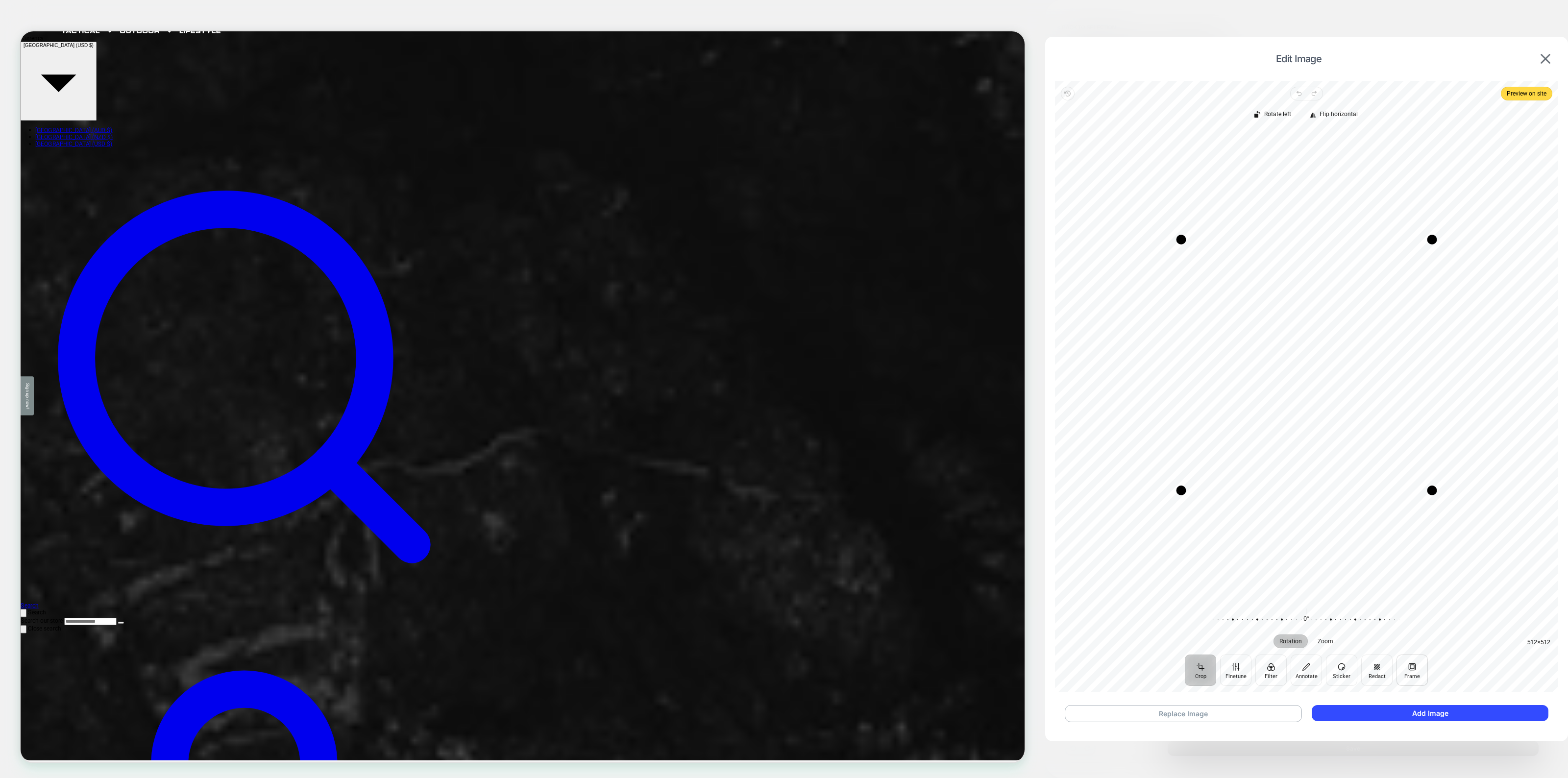
click at [1411, 674] on button "Frame" at bounding box center [1413, 670] width 32 height 32
click at [1383, 668] on button "Redact" at bounding box center [1378, 670] width 32 height 32
click at [1345, 668] on button "Sticker" at bounding box center [1342, 670] width 32 height 32
click at [1304, 670] on button "Annotate" at bounding box center [1307, 670] width 32 height 32
click at [1270, 672] on button "Filter" at bounding box center [1272, 670] width 32 height 32
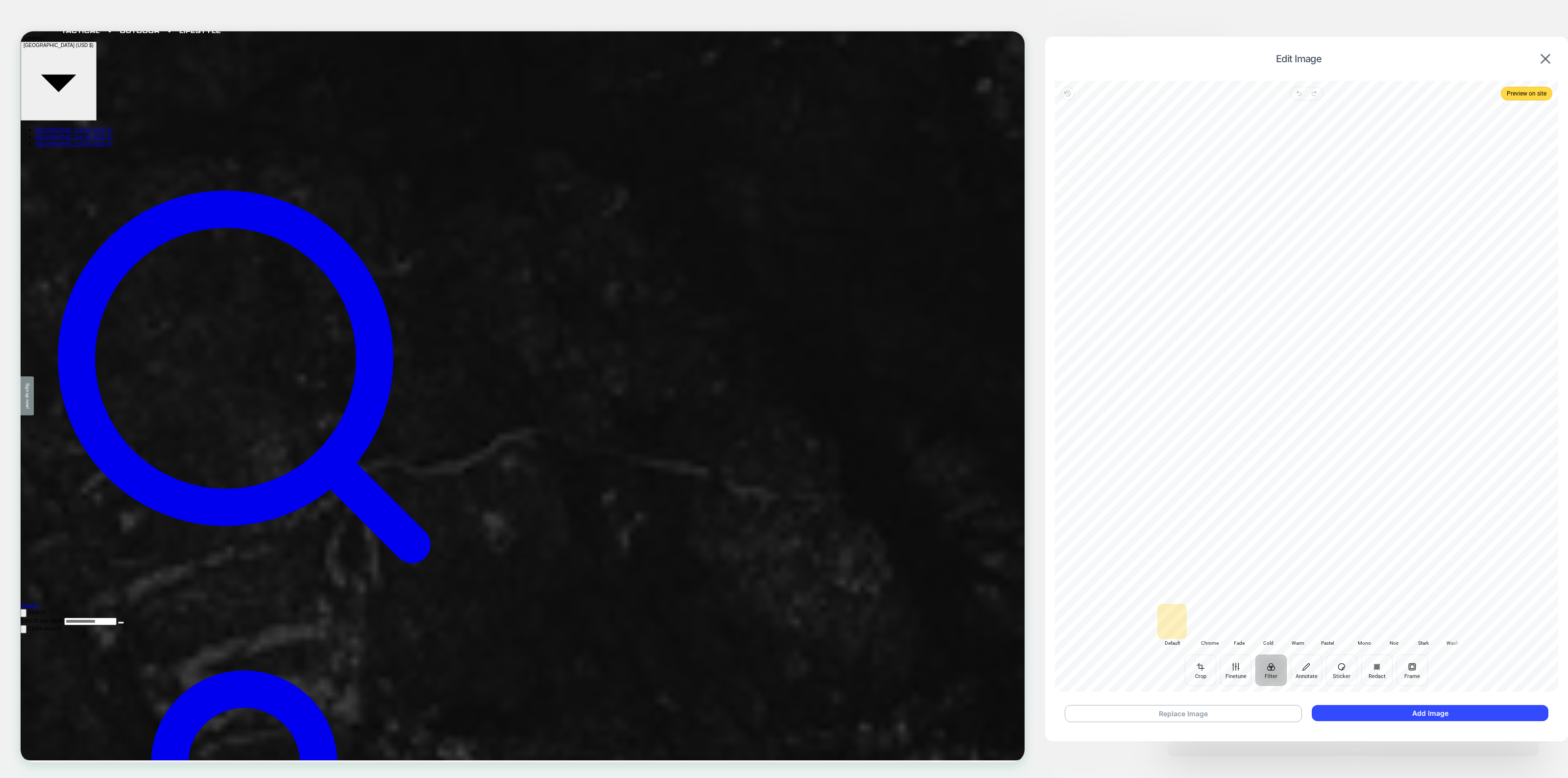
click at [1219, 673] on ul "Crop Finetune Filter Annotate Sticker Redact Frame" at bounding box center [1306, 670] width 257 height 32
click at [1199, 674] on button "Crop" at bounding box center [1201, 670] width 32 height 32
drag, startPoint x: 1338, startPoint y: 621, endPoint x: 1343, endPoint y: 608, distance: 13.9
click at [1343, 608] on div at bounding box center [1306, 619] width 189 height 27
click at [1549, 54] on img at bounding box center [1546, 59] width 10 height 10
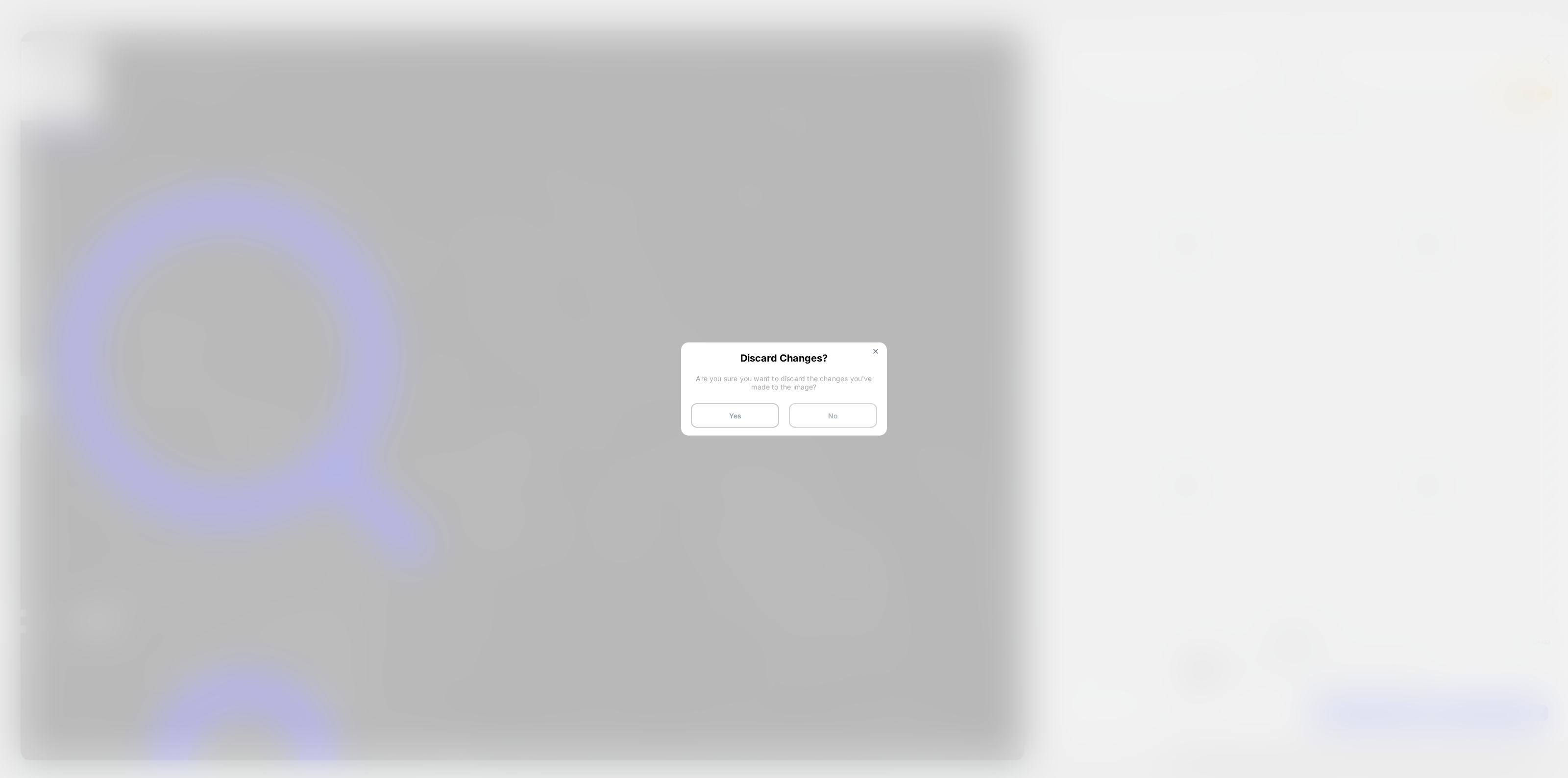
click at [863, 414] on button "No" at bounding box center [833, 416] width 88 height 25
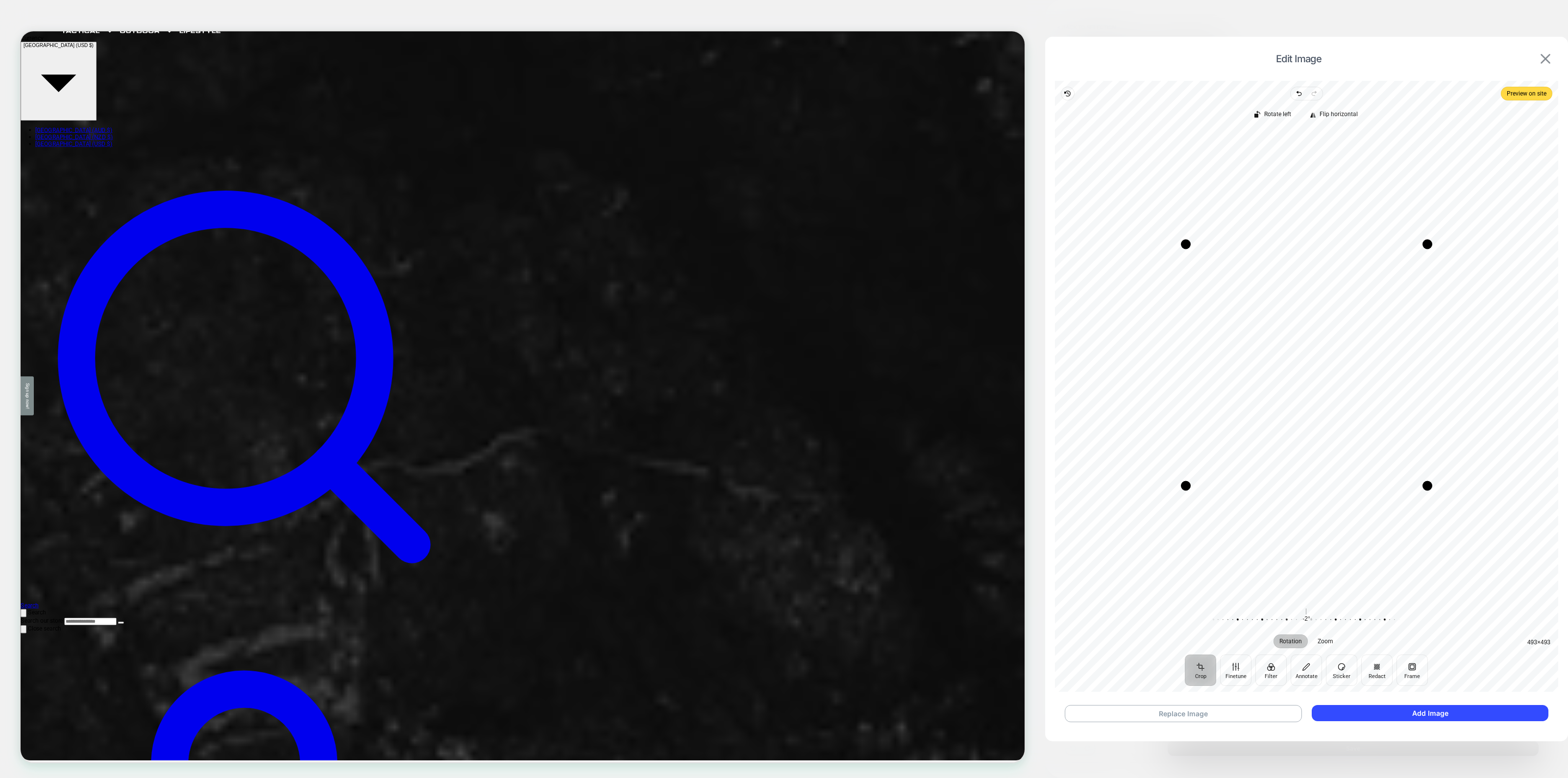
click at [1547, 62] on img at bounding box center [1546, 59] width 10 height 10
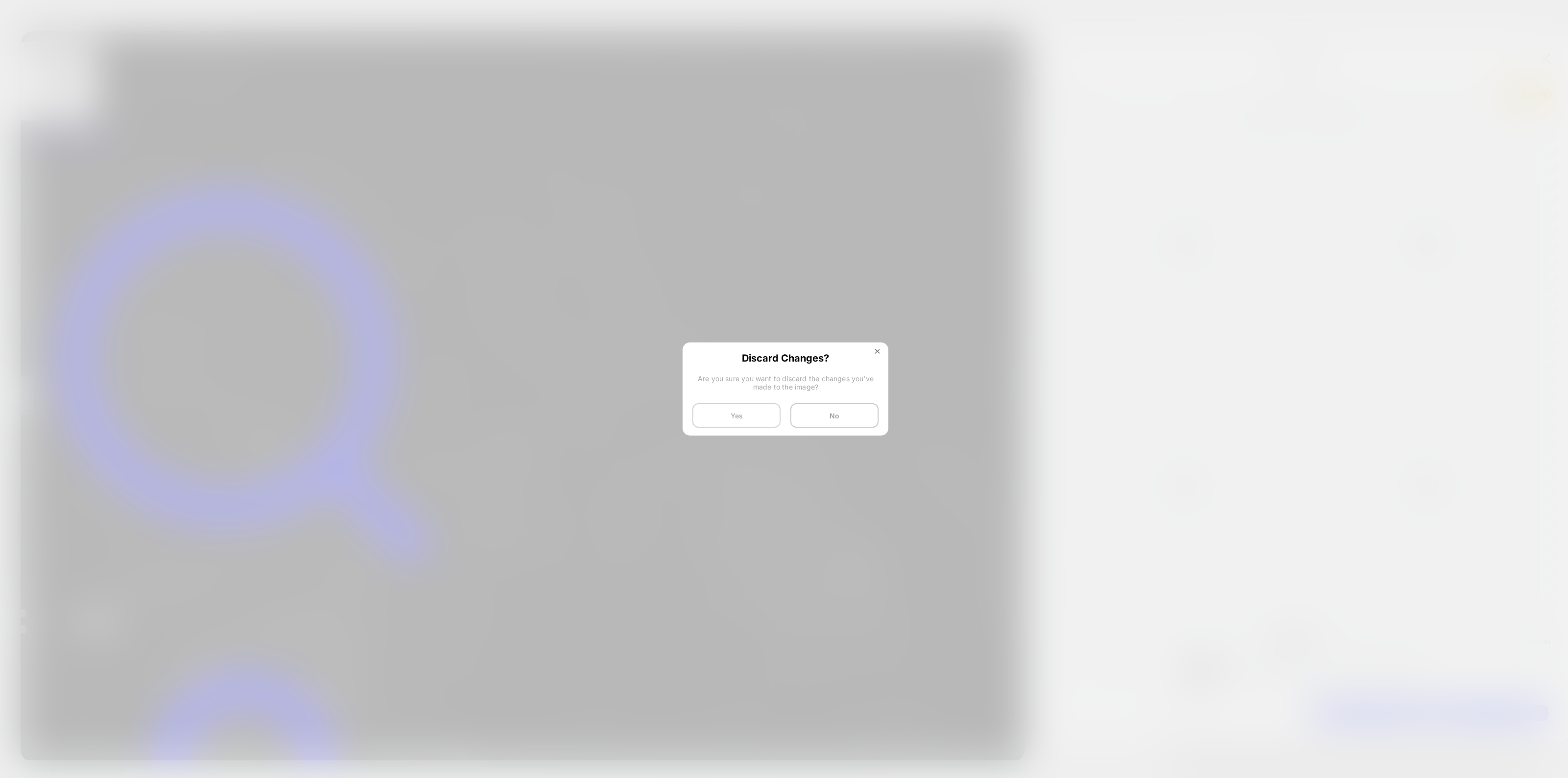
click at [726, 413] on button "Yes" at bounding box center [737, 416] width 88 height 25
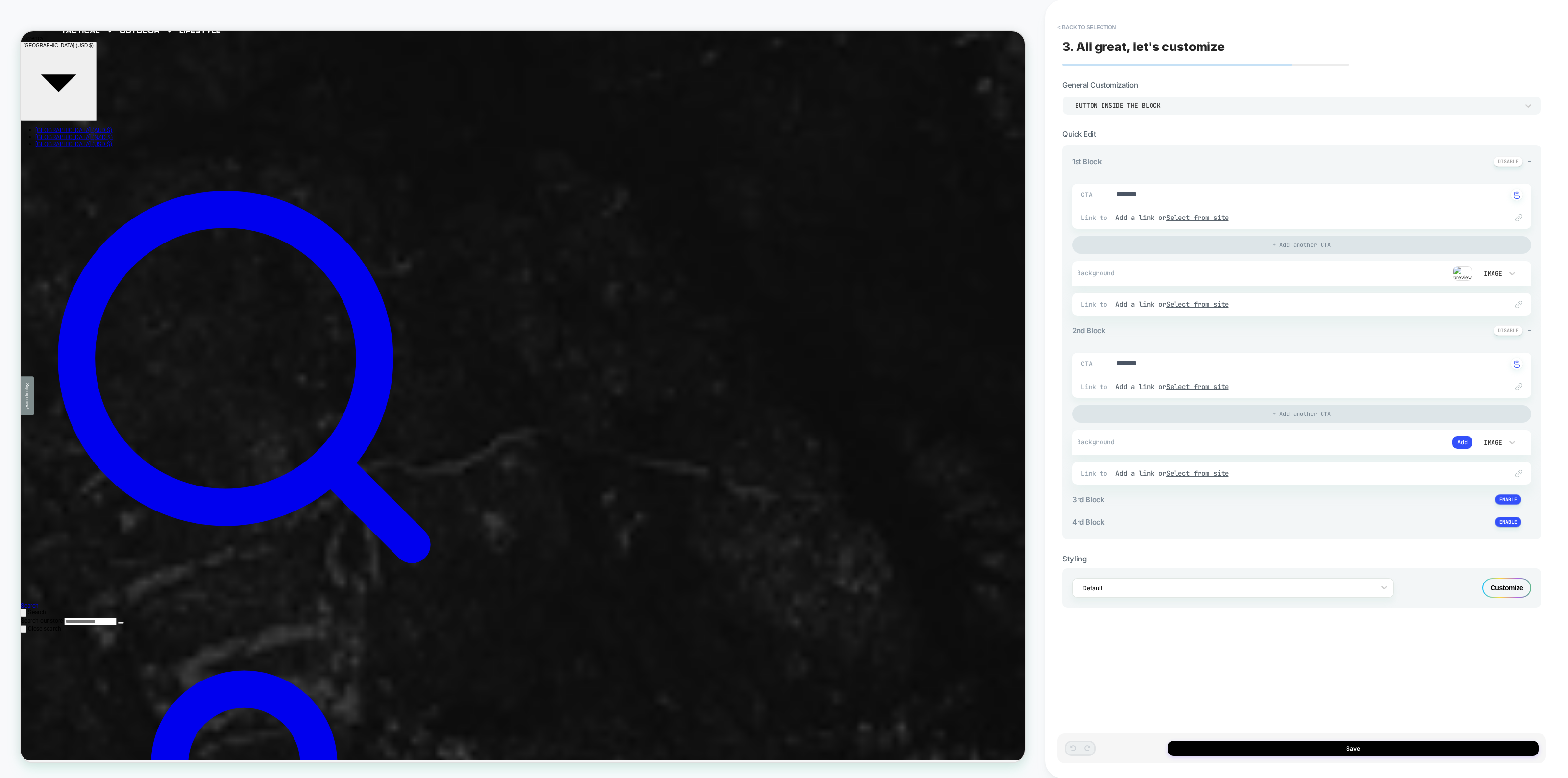
type textarea "*"
click at [1064, 25] on button "< Back to selection" at bounding box center [1086, 27] width 68 height 16
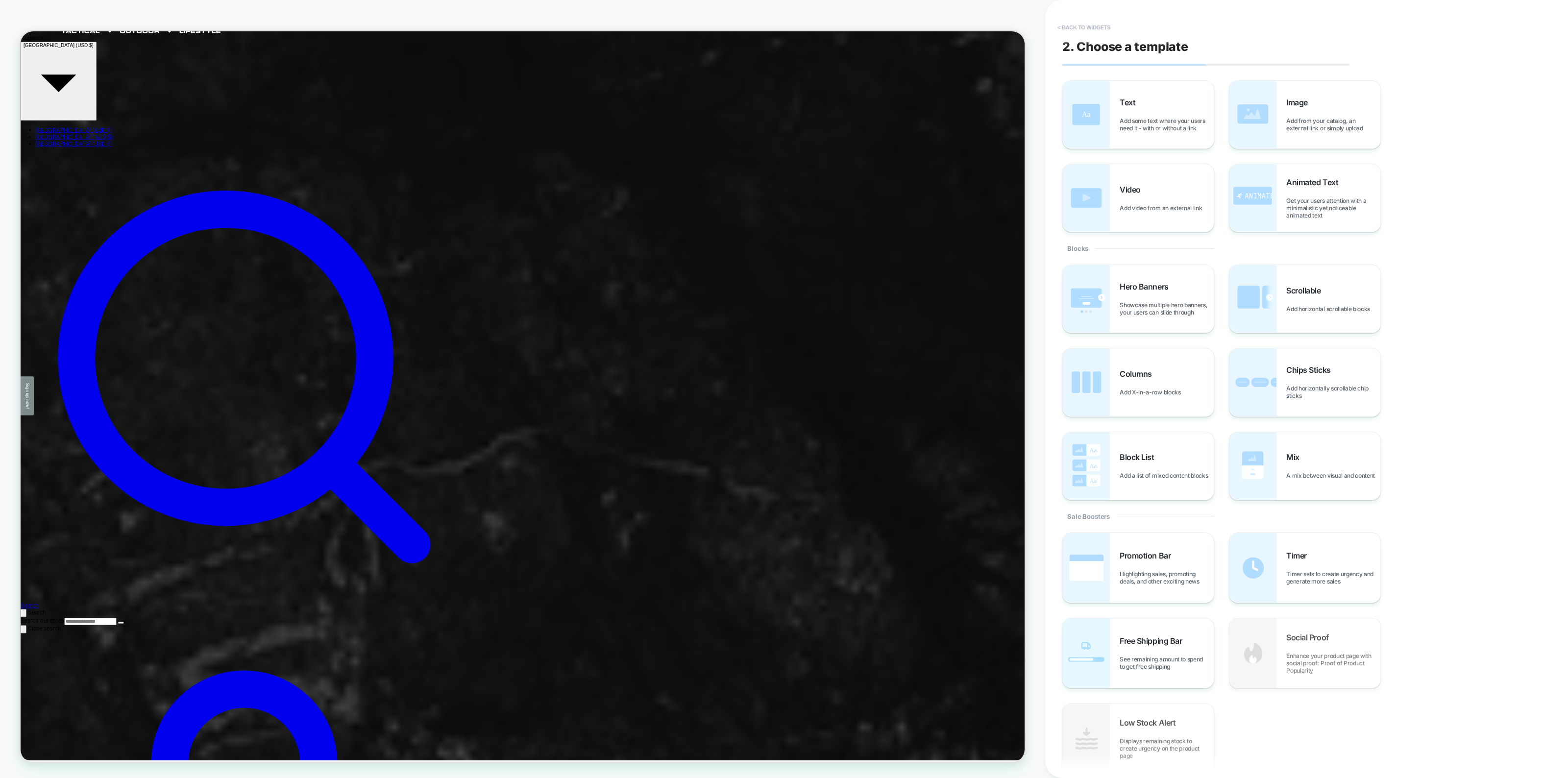
scroll to position [165, 0]
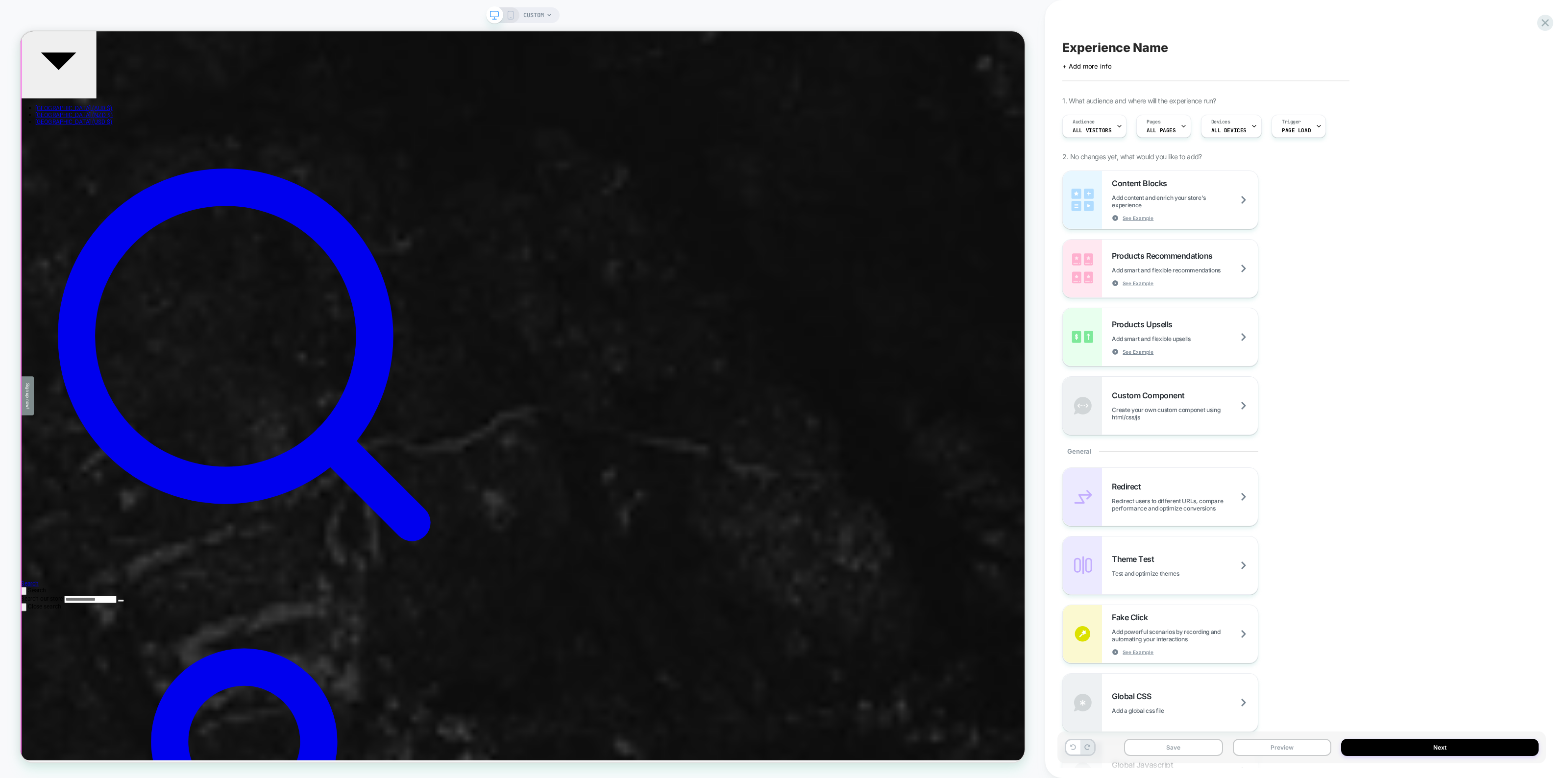
scroll to position [183, 0]
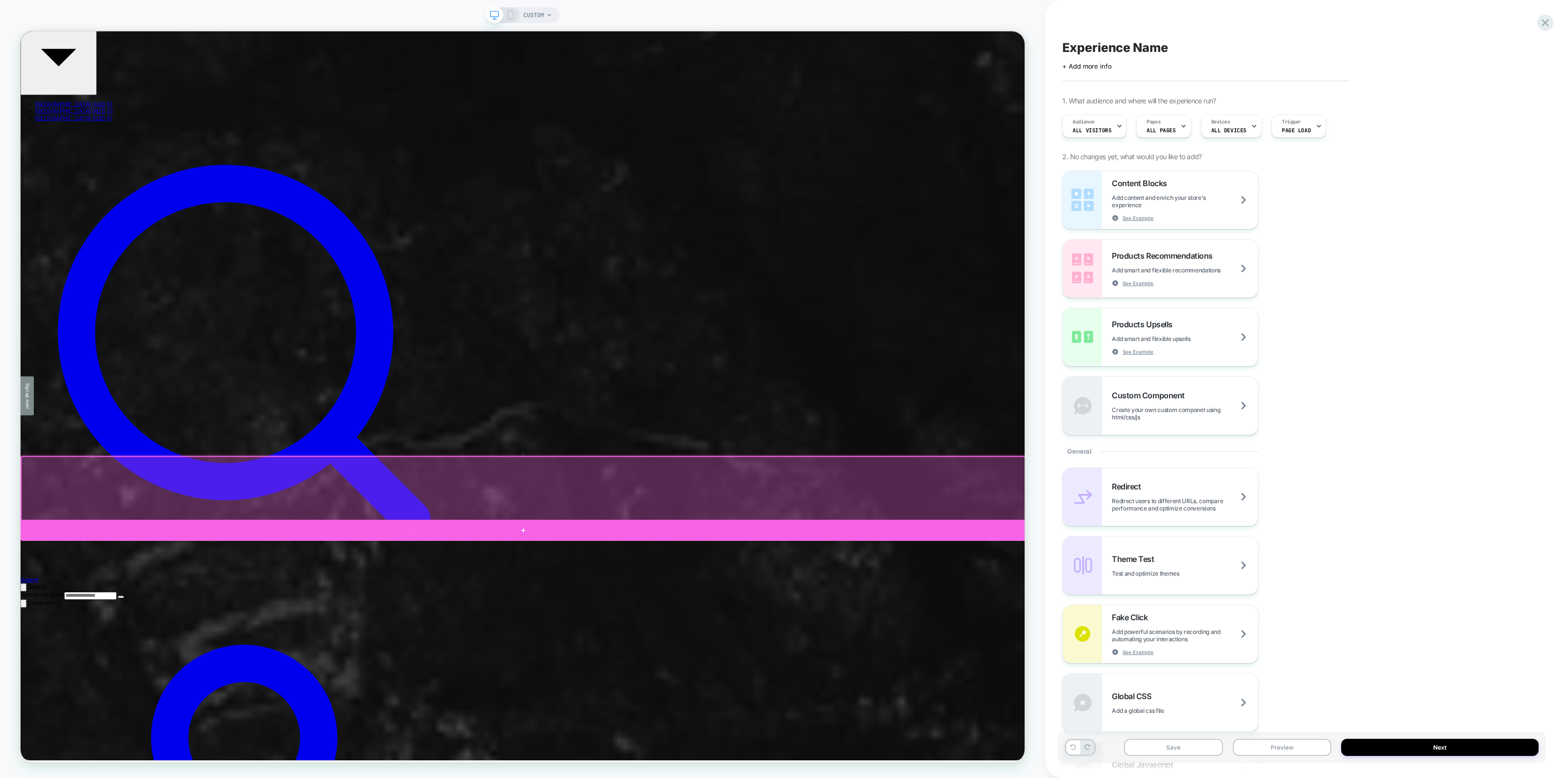
click at [773, 697] on div at bounding box center [691, 697] width 1340 height 28
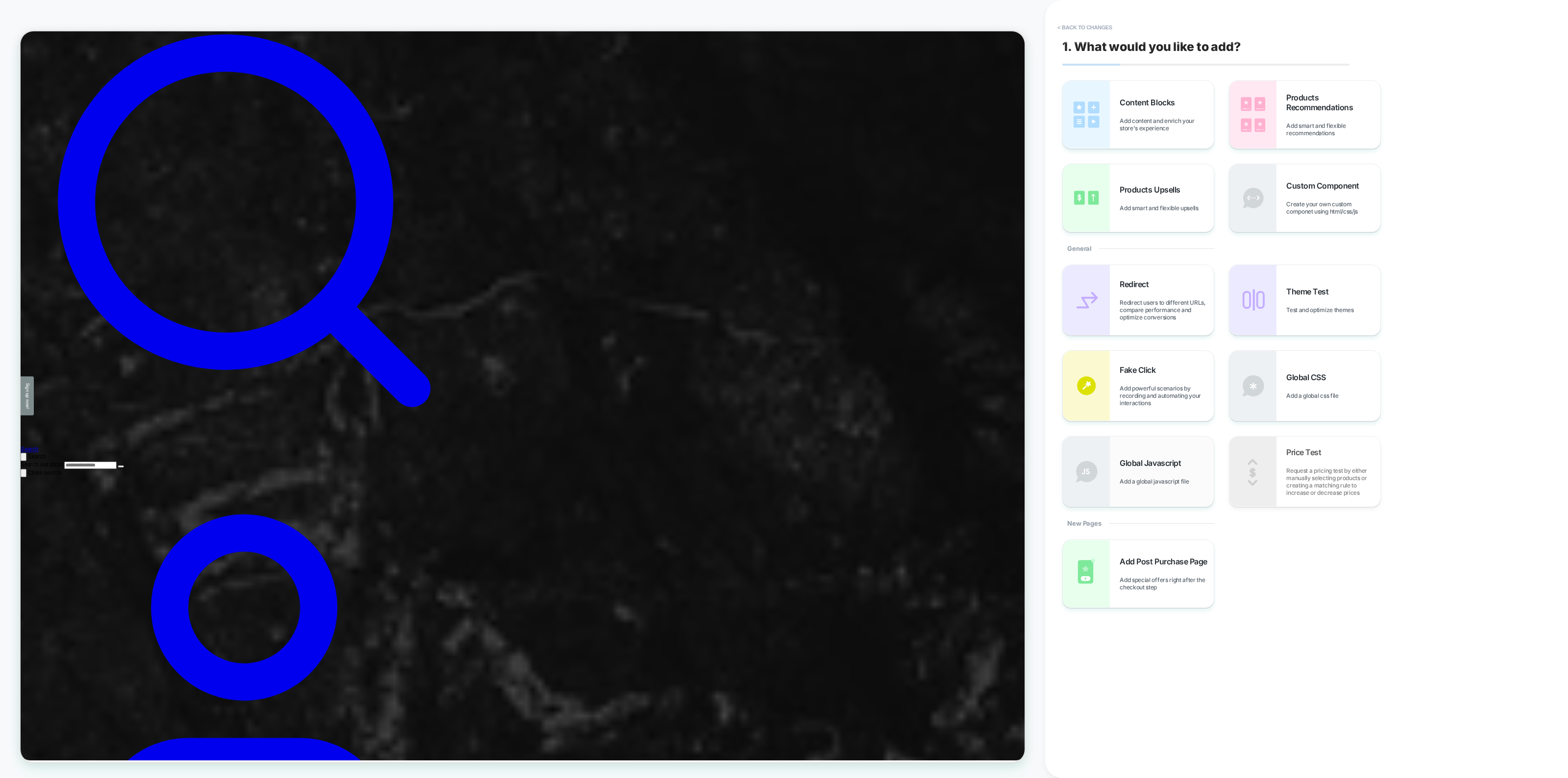
scroll to position [360, 0]
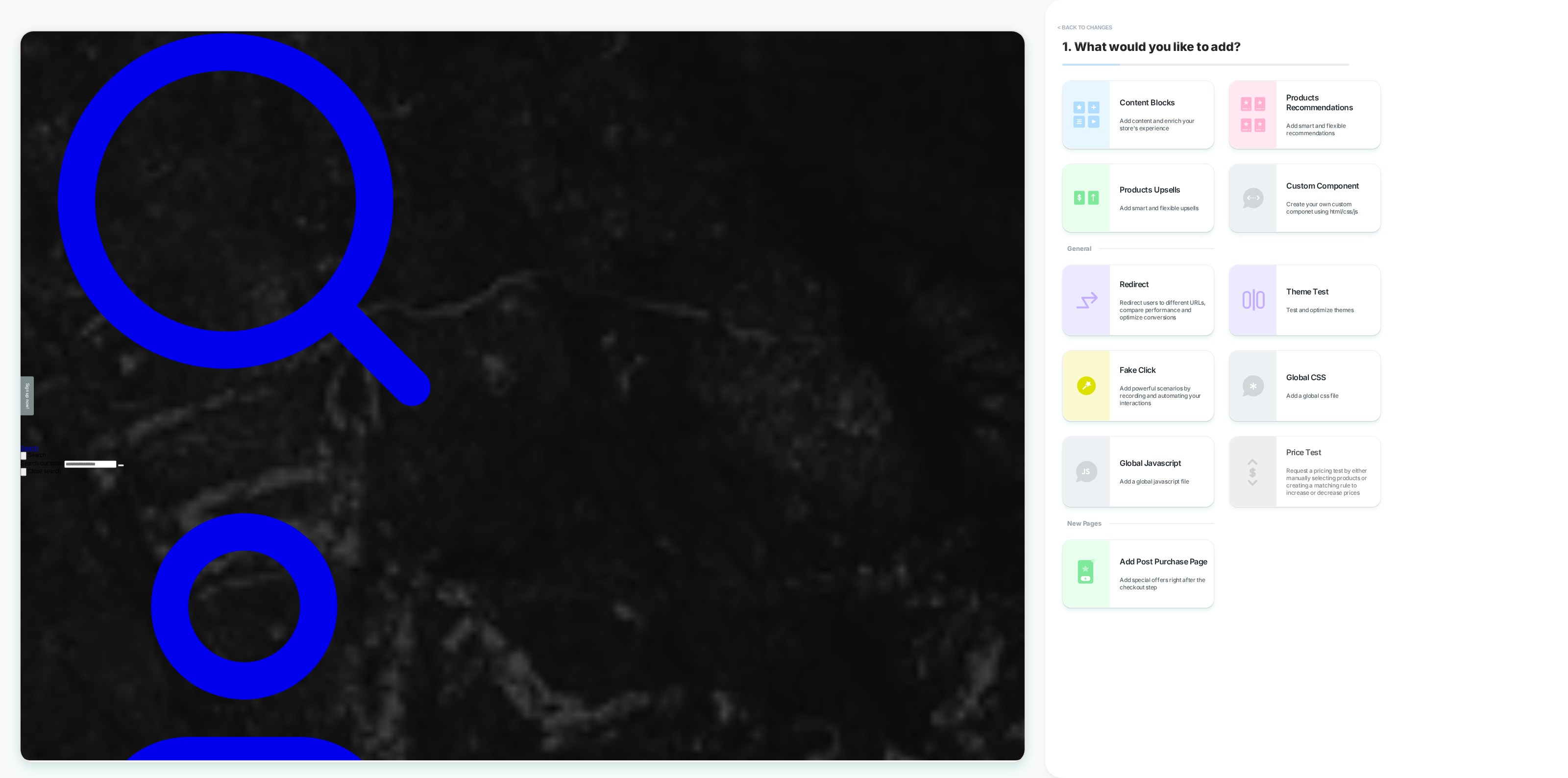
click at [1166, 123] on span "Add content and enrich your store's experience" at bounding box center [1166, 125] width 94 height 15
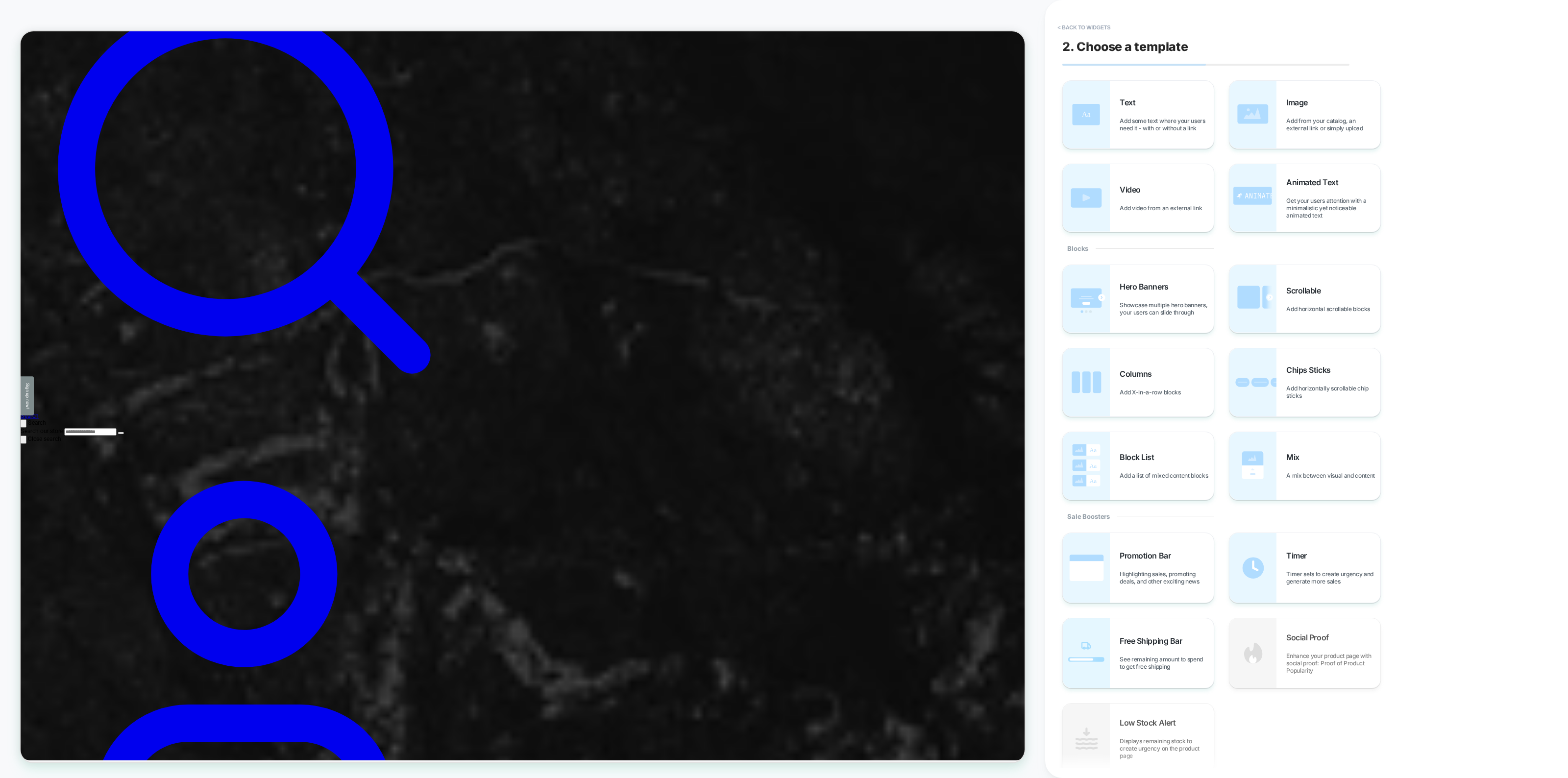
scroll to position [403, 0]
click at [1103, 22] on button "< Back to widgets" at bounding box center [1084, 27] width 63 height 16
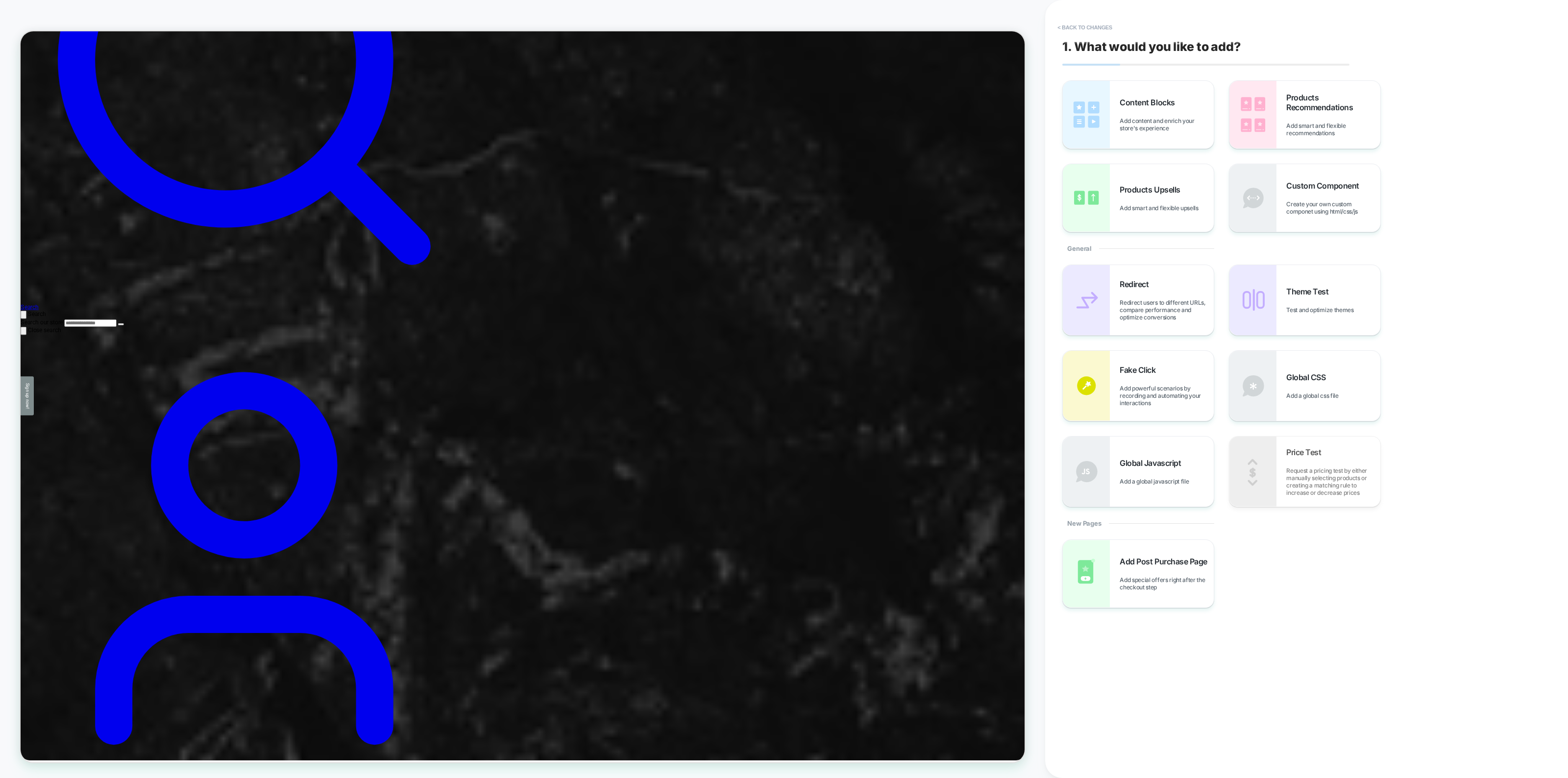
scroll to position [528, 0]
